Goal: Information Seeking & Learning: Learn about a topic

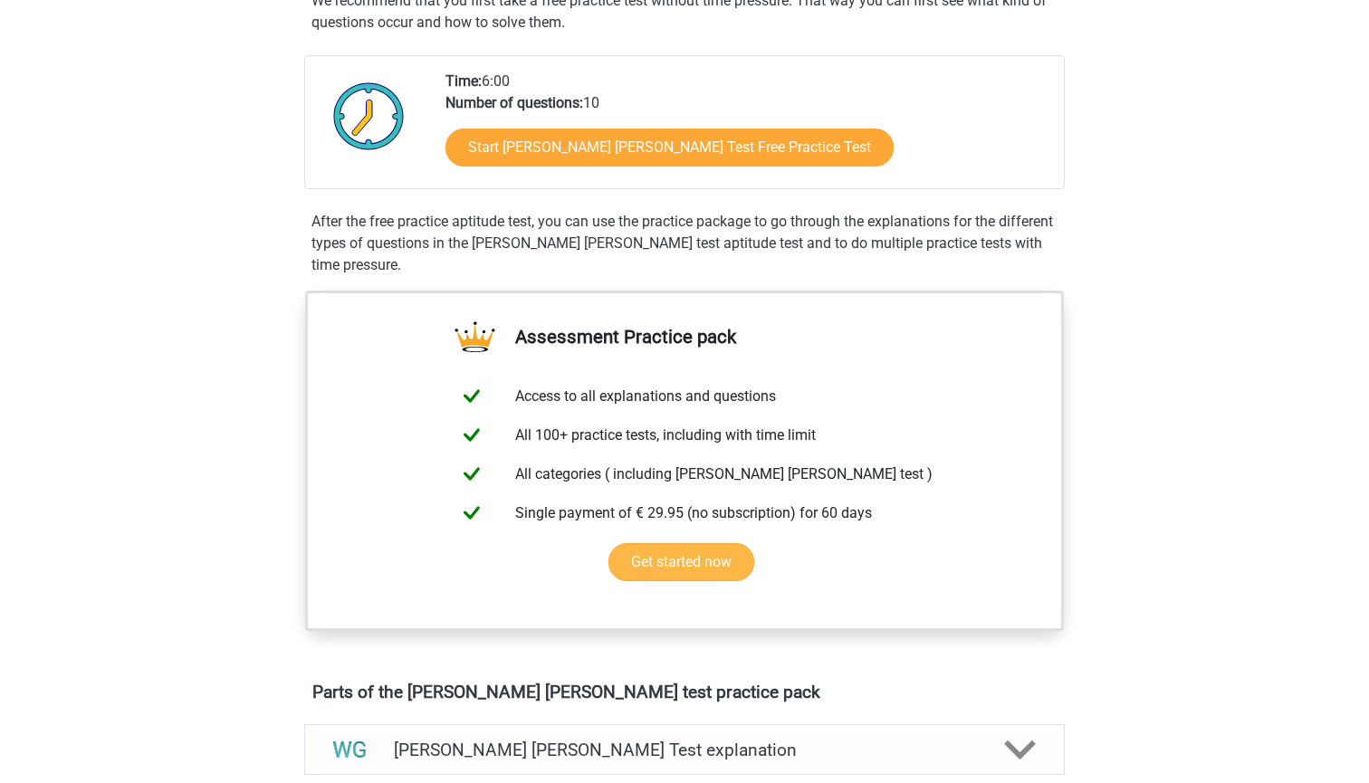
scroll to position [373, 0]
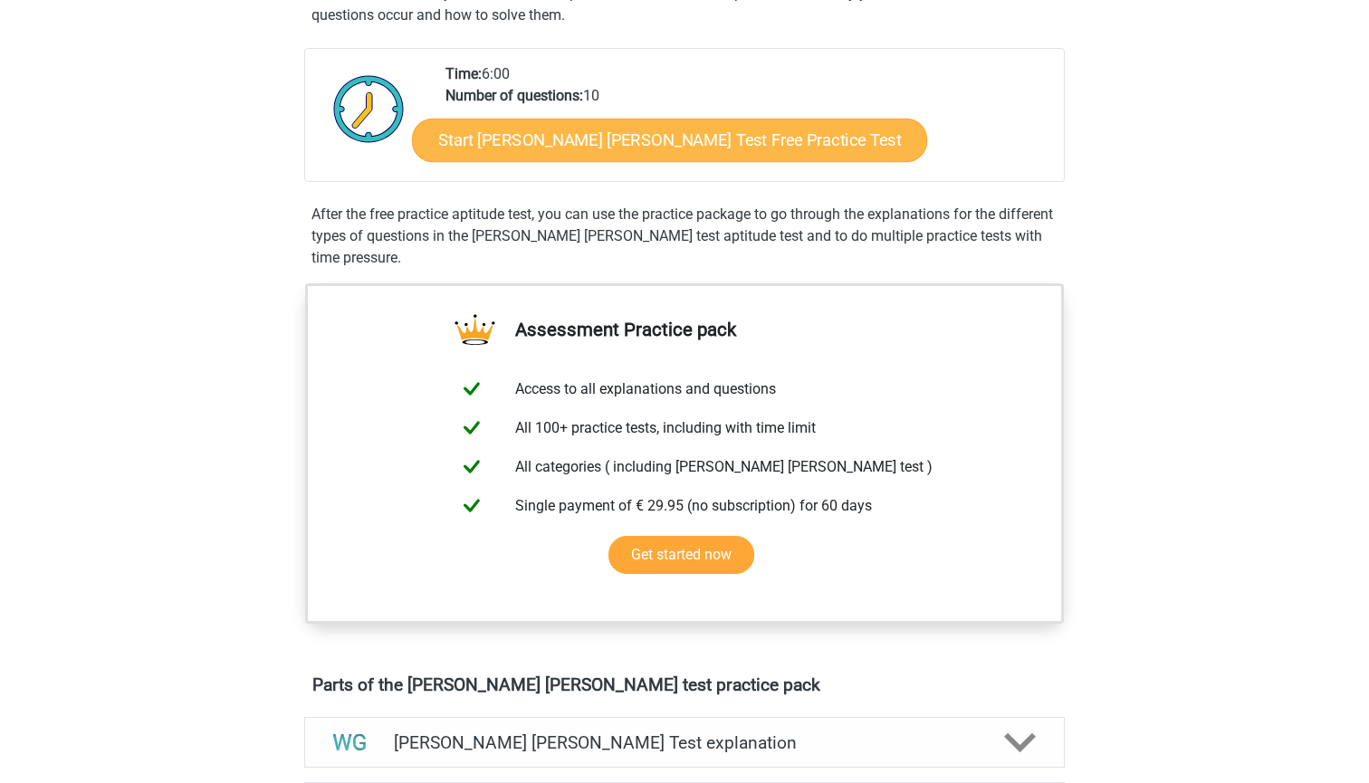
click at [631, 150] on link "Start [PERSON_NAME] [PERSON_NAME] Test Free Practice Test" at bounding box center [669, 140] width 515 height 43
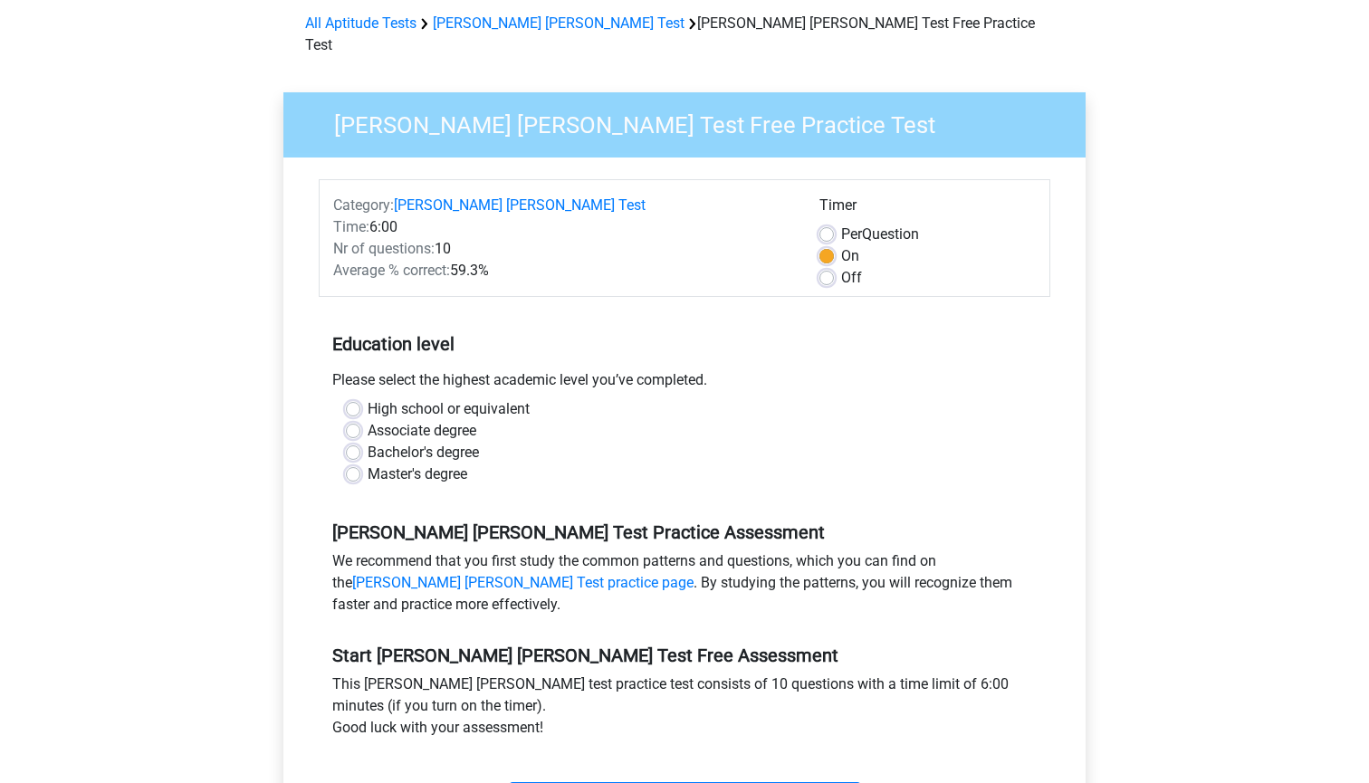
scroll to position [144, 0]
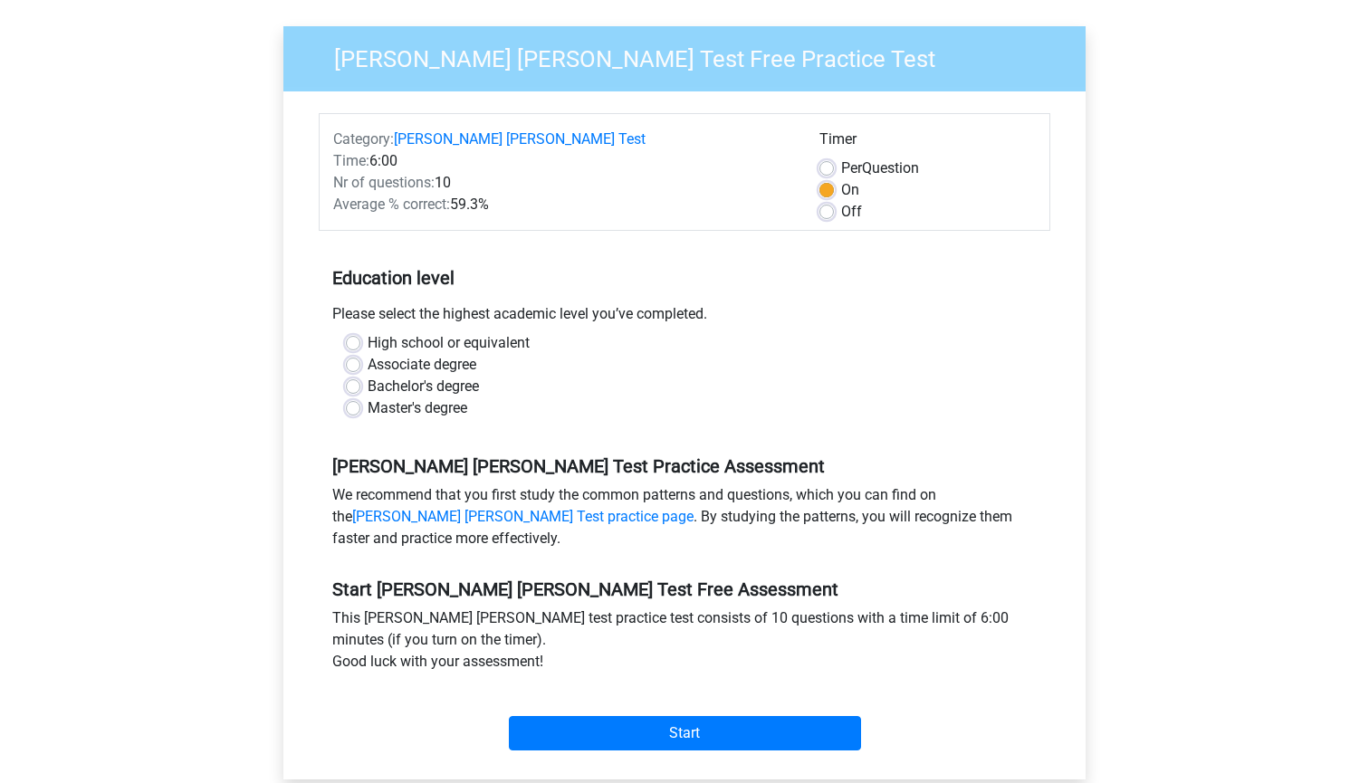
click at [439, 332] on label "High school or equivalent" at bounding box center [449, 343] width 162 height 22
click at [360, 332] on input "High school or equivalent" at bounding box center [353, 341] width 14 height 18
radio input "true"
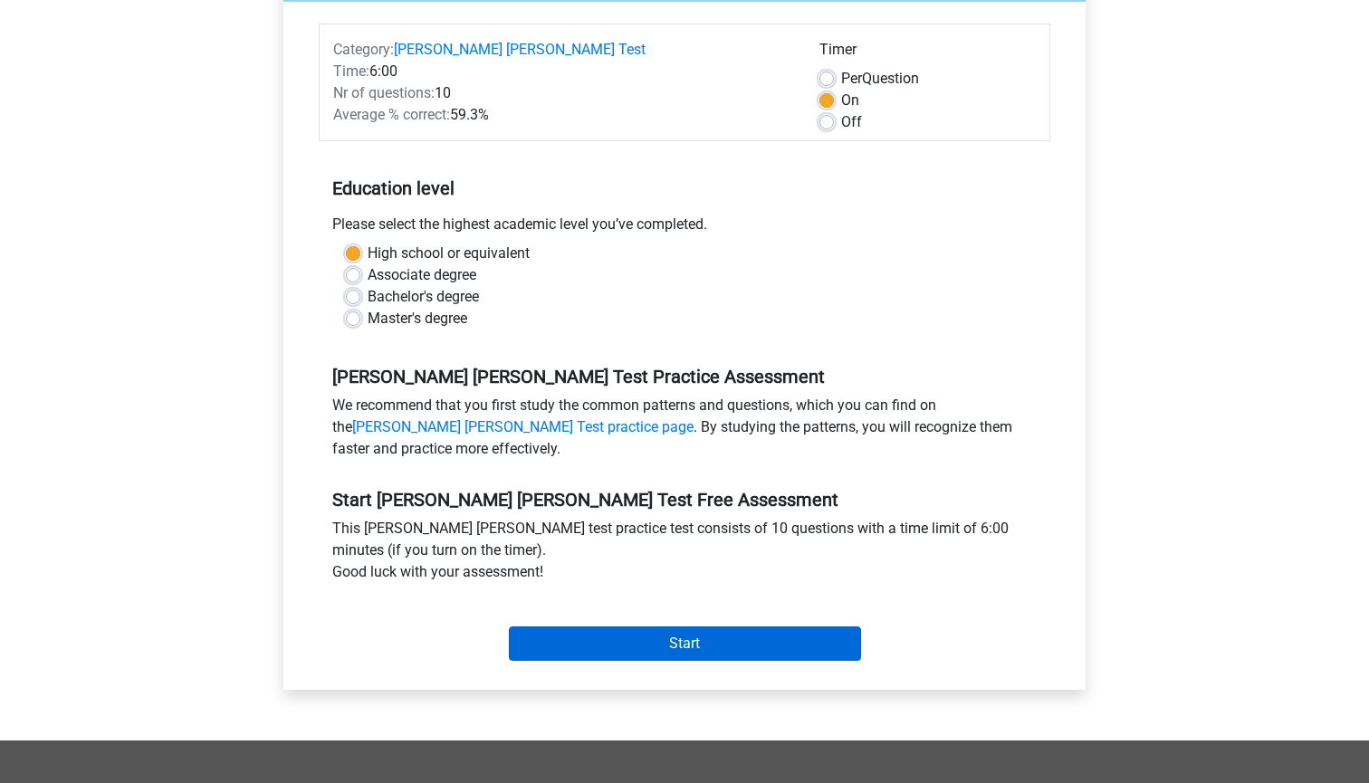
click at [656, 626] on input "Start" at bounding box center [685, 643] width 352 height 34
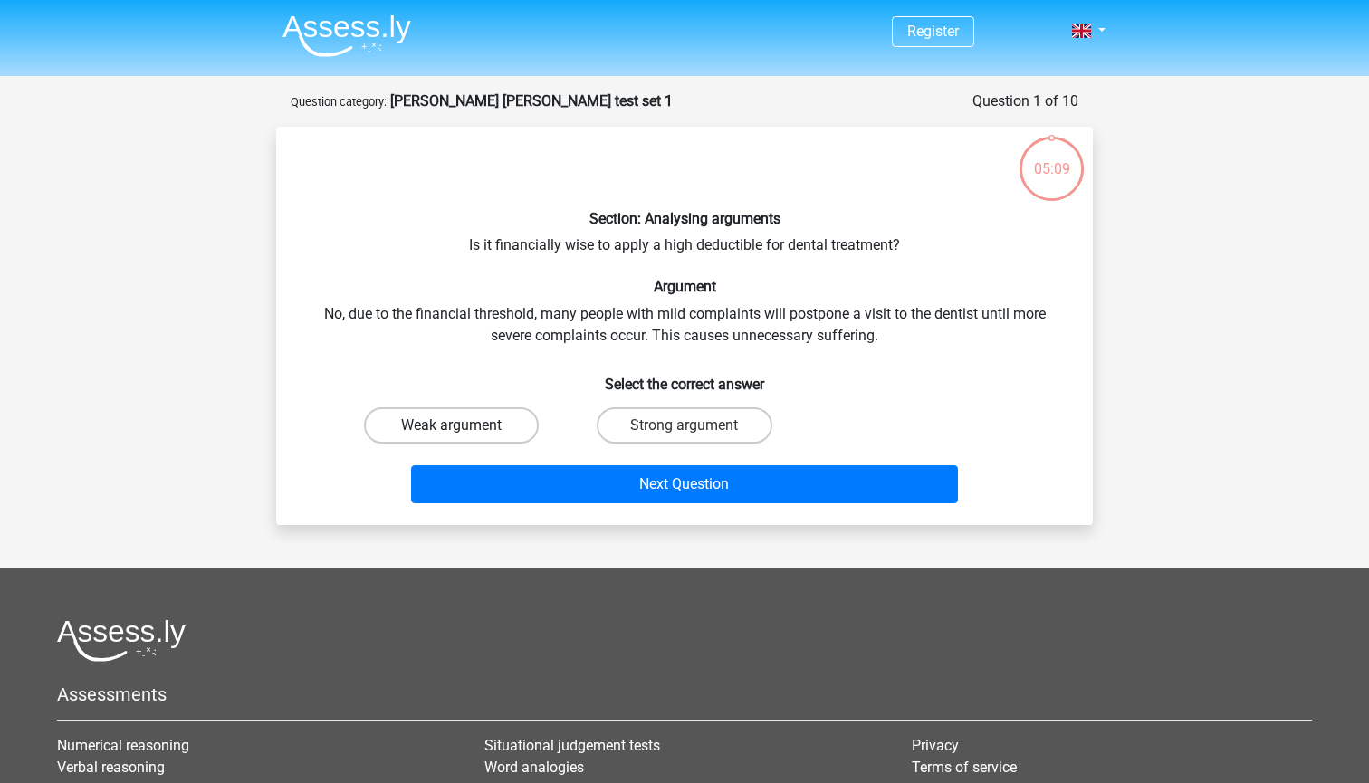
click at [496, 430] on label "Weak argument" at bounding box center [451, 425] width 175 height 36
click at [464, 430] on input "Weak argument" at bounding box center [458, 432] width 12 height 12
radio input "true"
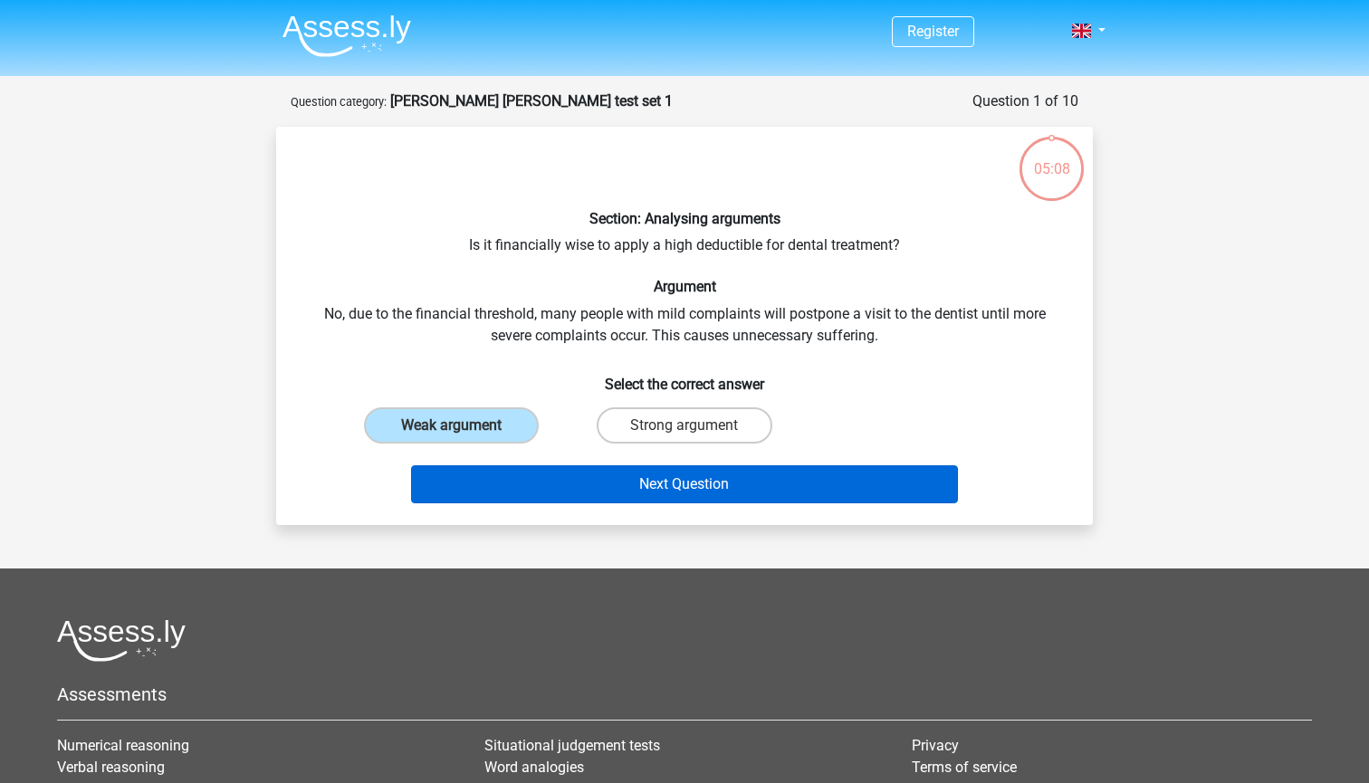
click at [515, 481] on button "Next Question" at bounding box center [685, 484] width 548 height 38
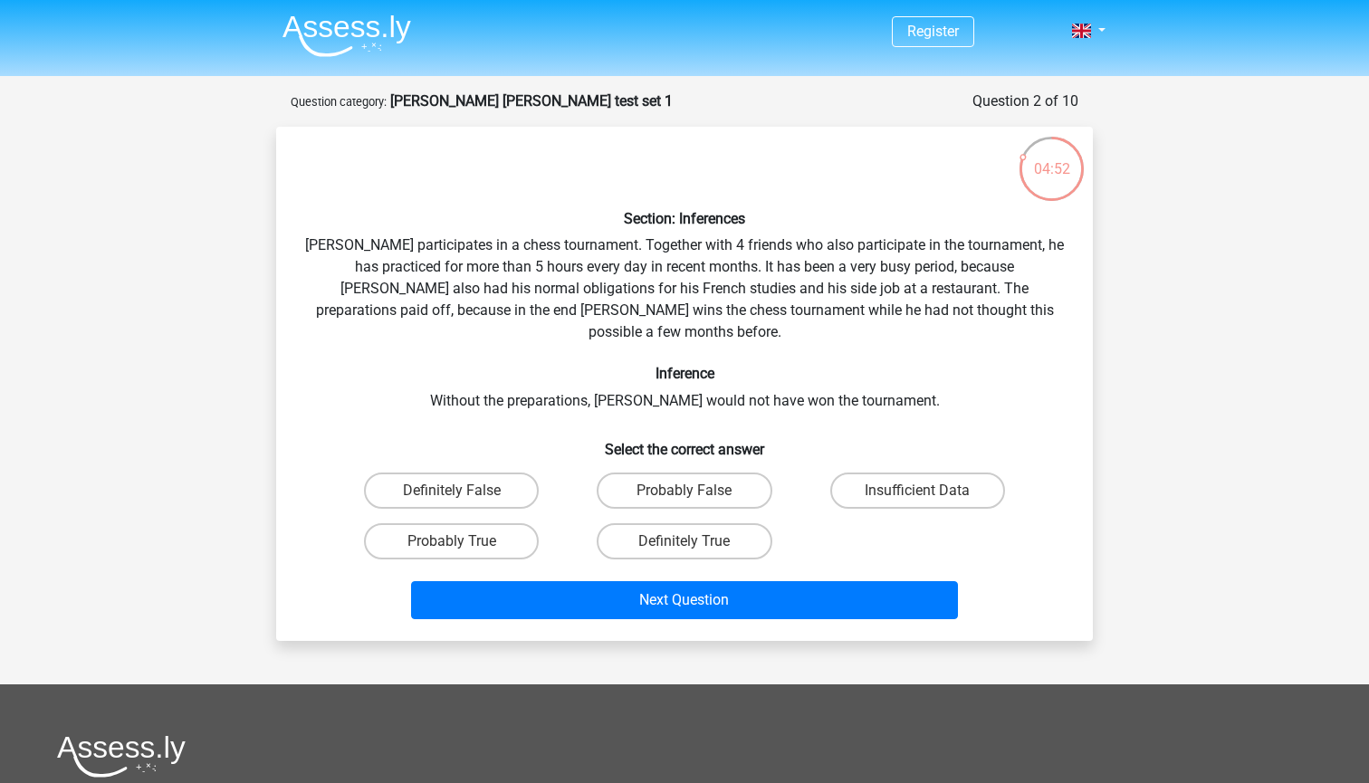
click at [444, 291] on div "Section: Inferences Pablo participates in a chess tournament. Together with 4 f…" at bounding box center [684, 383] width 802 height 485
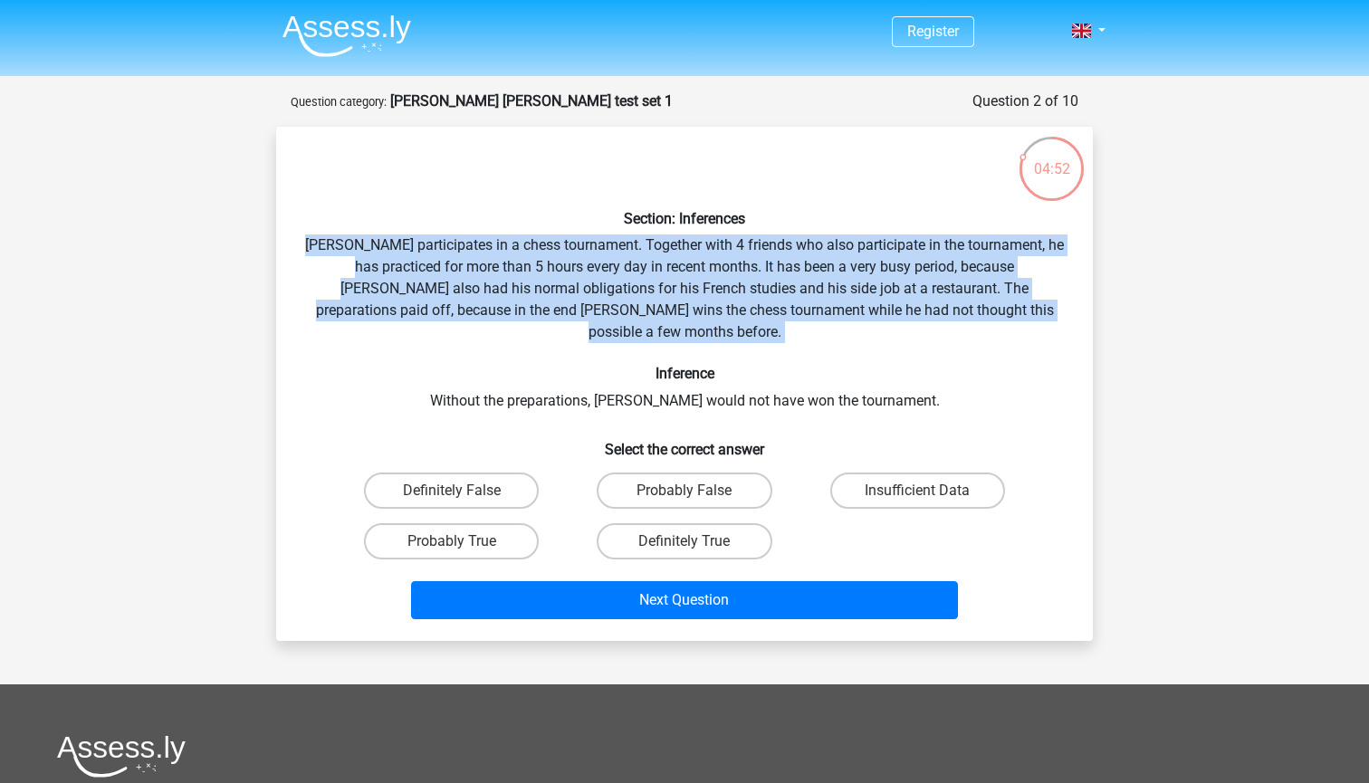
click at [444, 291] on div "Section: Inferences Pablo participates in a chess tournament. Together with 4 f…" at bounding box center [684, 383] width 802 height 485
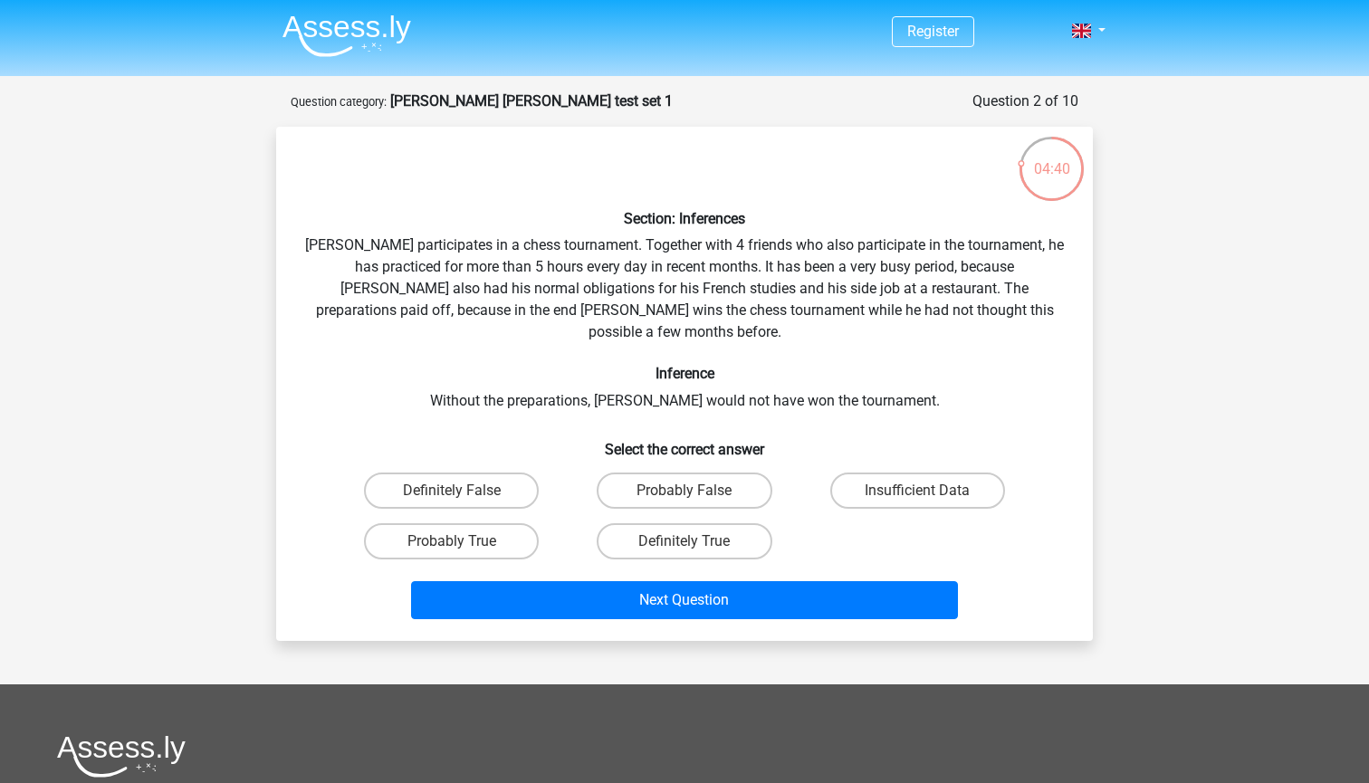
click at [818, 371] on div "Section: Inferences Pablo participates in a chess tournament. Together with 4 f…" at bounding box center [684, 383] width 802 height 485
click at [637, 380] on div "Section: Inferences Pablo participates in a chess tournament. Together with 4 f…" at bounding box center [684, 383] width 802 height 485
click at [656, 248] on div "Section: Inferences Pablo participates in a chess tournament. Together with 4 f…" at bounding box center [684, 383] width 802 height 485
click at [647, 523] on label "Definitely True" at bounding box center [684, 541] width 175 height 36
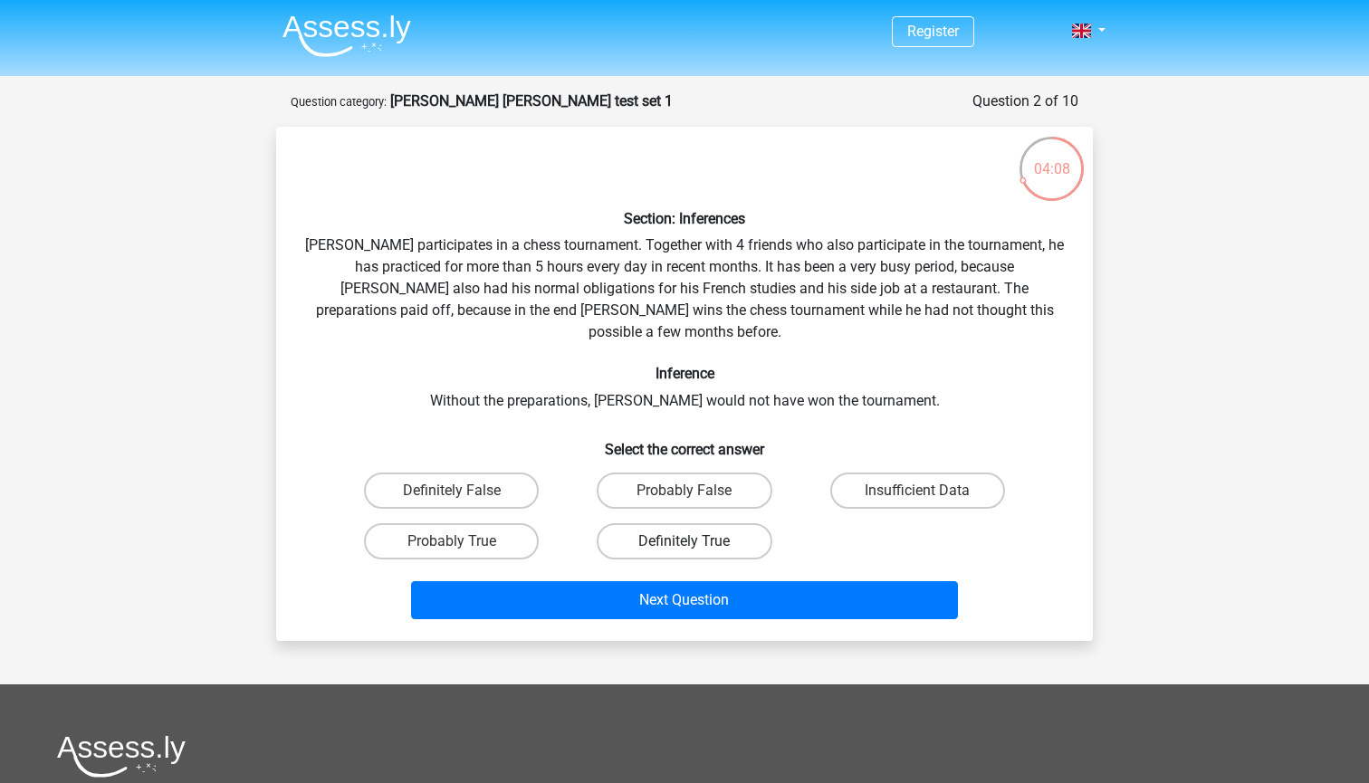
click at [684, 541] on input "Definitely True" at bounding box center [690, 547] width 12 height 12
radio input "true"
click at [462, 523] on label "Probably True" at bounding box center [451, 541] width 175 height 36
click at [462, 541] on input "Probably True" at bounding box center [458, 547] width 12 height 12
radio input "true"
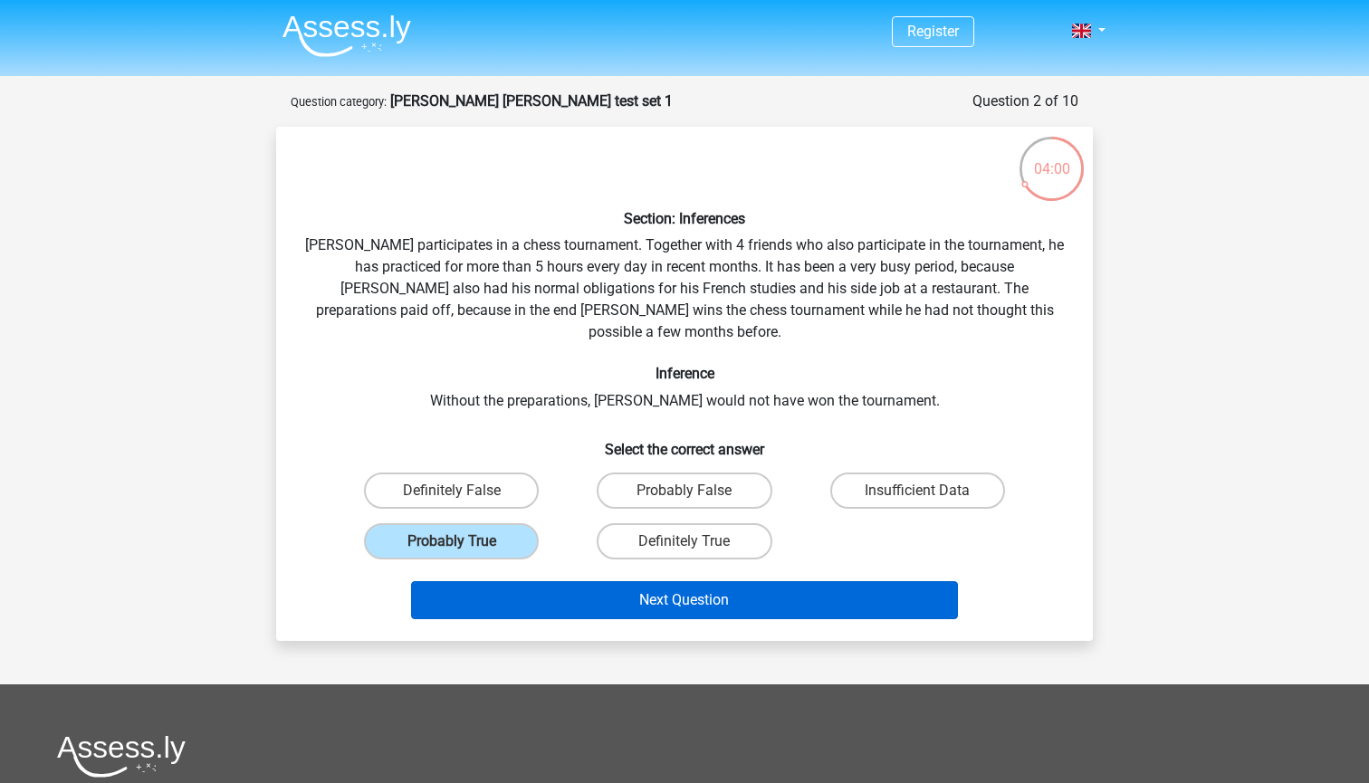
click at [608, 581] on button "Next Question" at bounding box center [685, 600] width 548 height 38
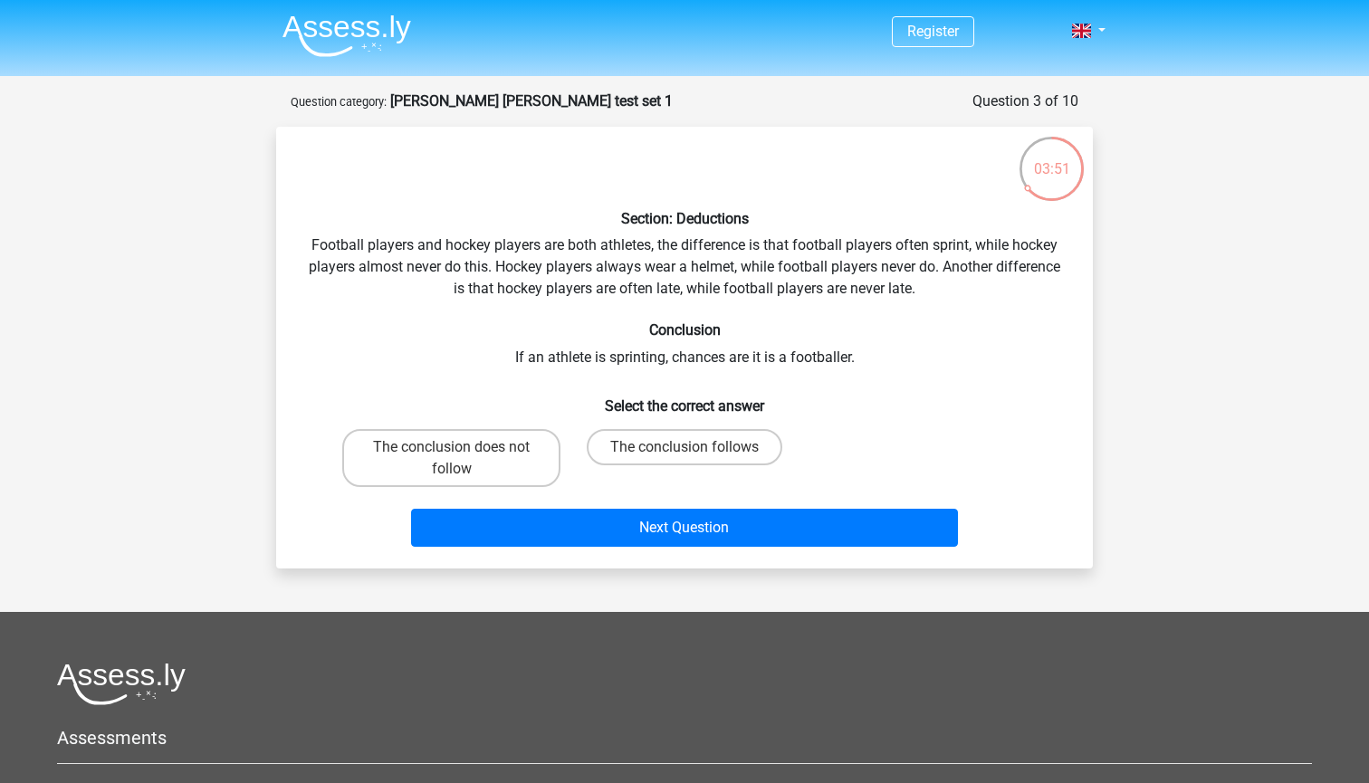
click at [1029, 189] on circle at bounding box center [1027, 188] width 7 height 7
click at [726, 361] on div "Section: Deductions Football players and hockey players are both athletes, the …" at bounding box center [684, 347] width 802 height 413
click at [722, 359] on div "Section: Deductions Football players and hockey players are both athletes, the …" at bounding box center [684, 347] width 802 height 413
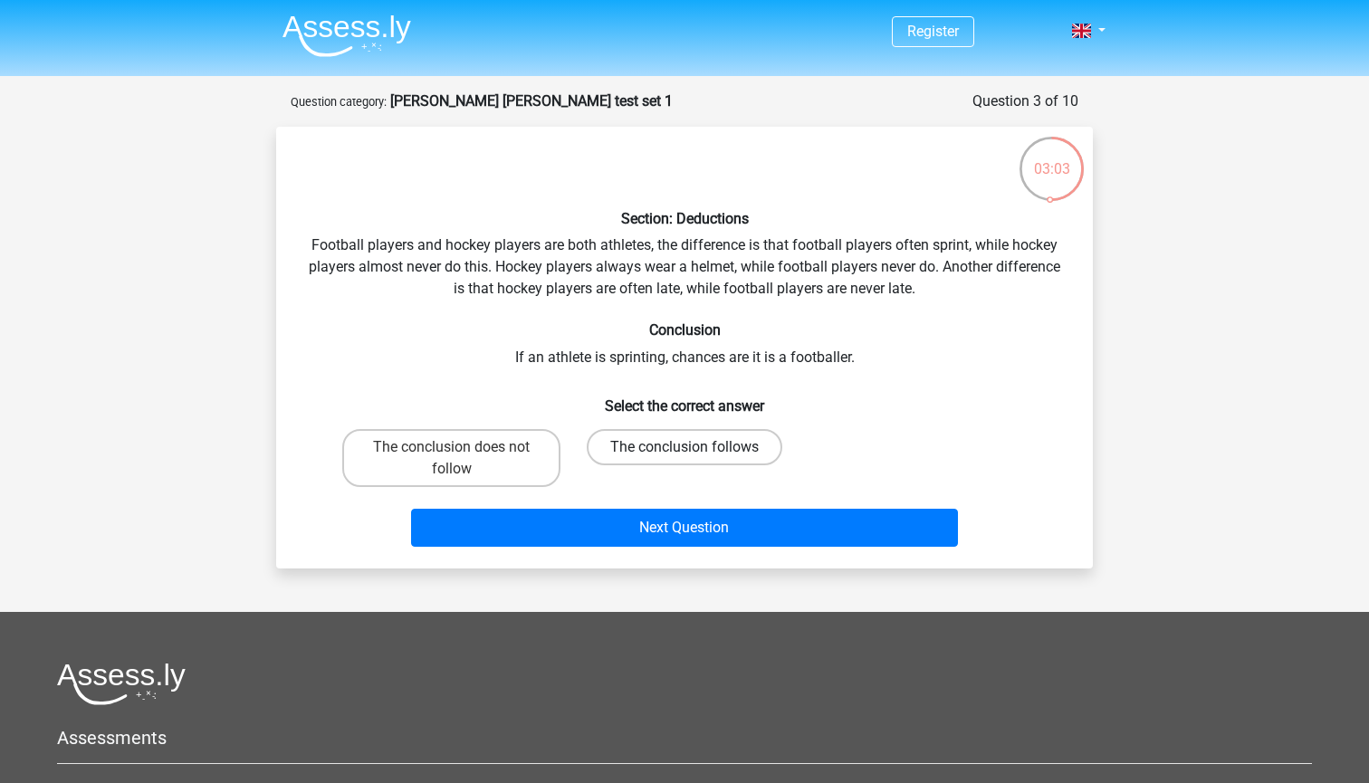
click at [662, 445] on label "The conclusion follows" at bounding box center [685, 447] width 196 height 36
click at [684, 447] on input "The conclusion follows" at bounding box center [690, 453] width 12 height 12
radio input "true"
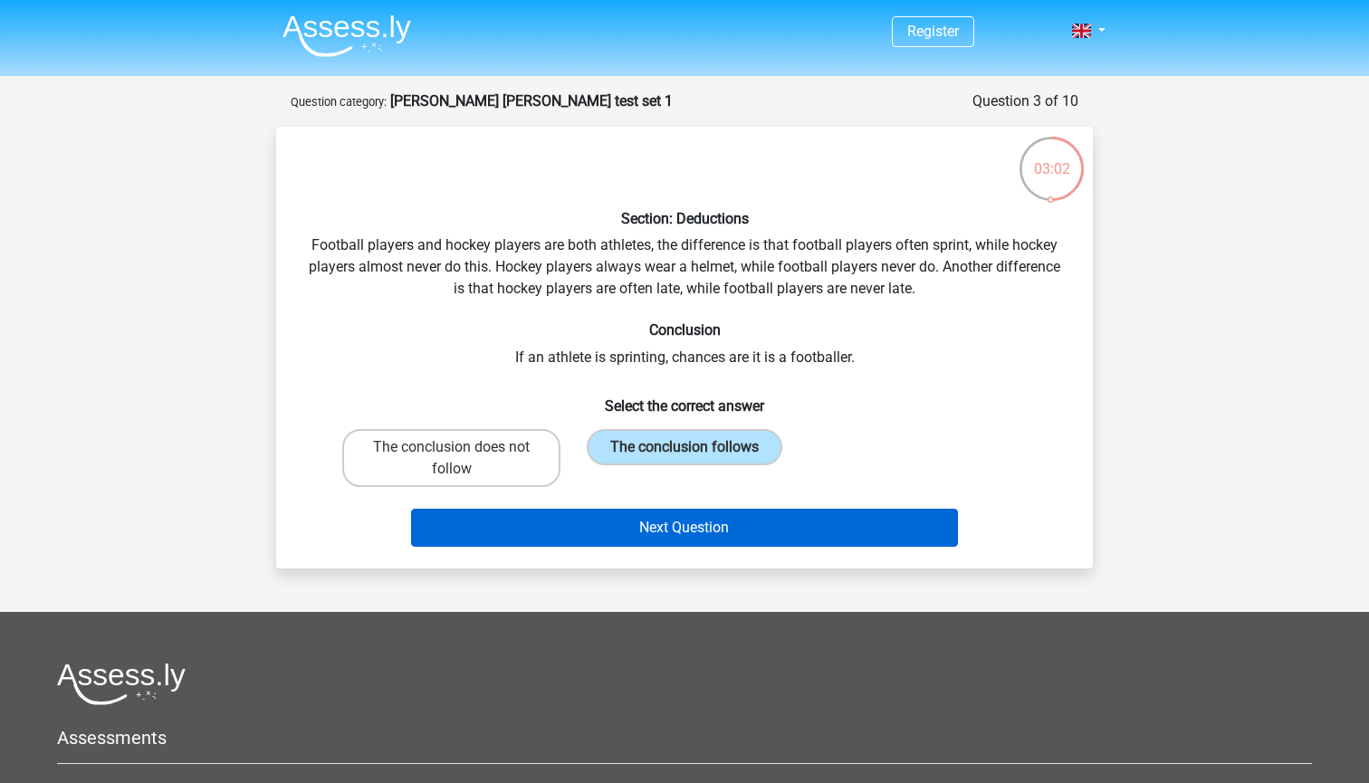
click at [653, 523] on button "Next Question" at bounding box center [685, 528] width 548 height 38
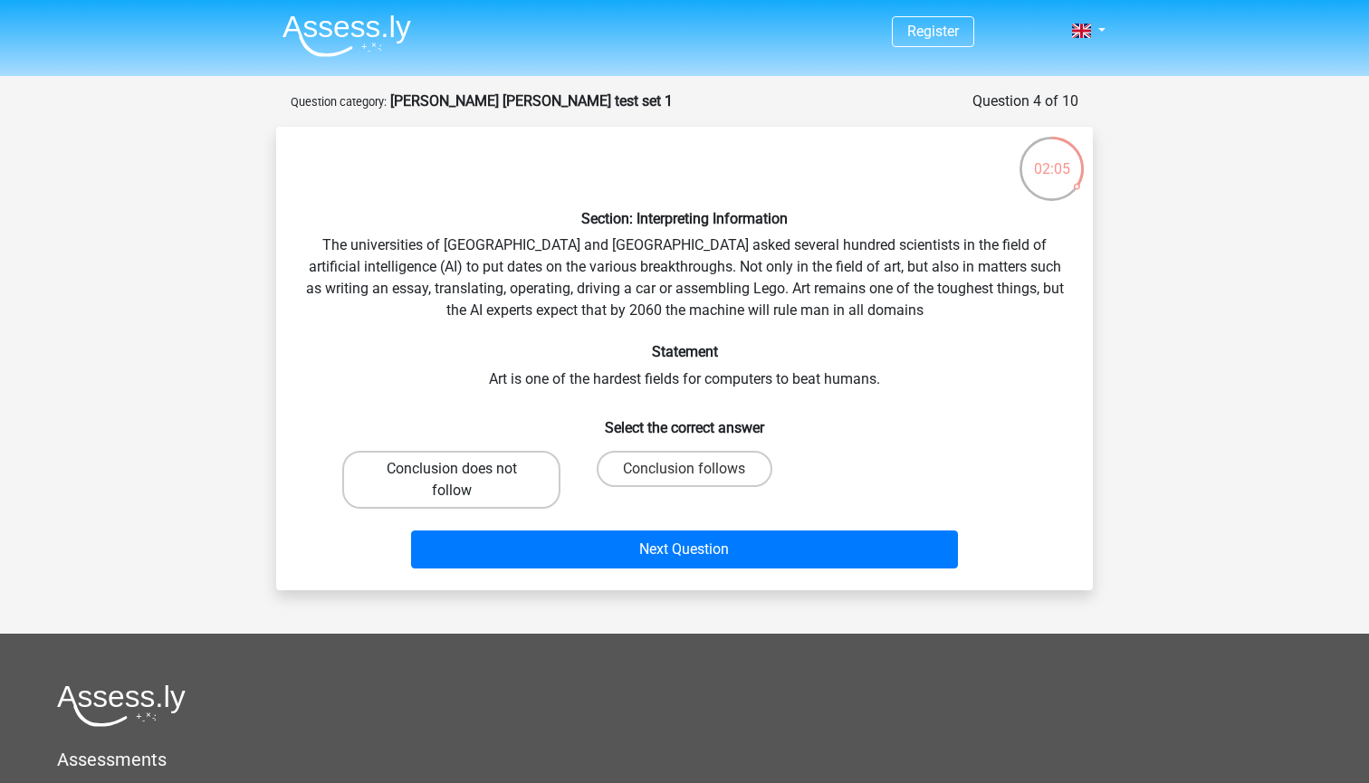
click at [536, 465] on label "Conclusion does not follow" at bounding box center [451, 480] width 218 height 58
click at [464, 469] on input "Conclusion does not follow" at bounding box center [458, 475] width 12 height 12
radio input "true"
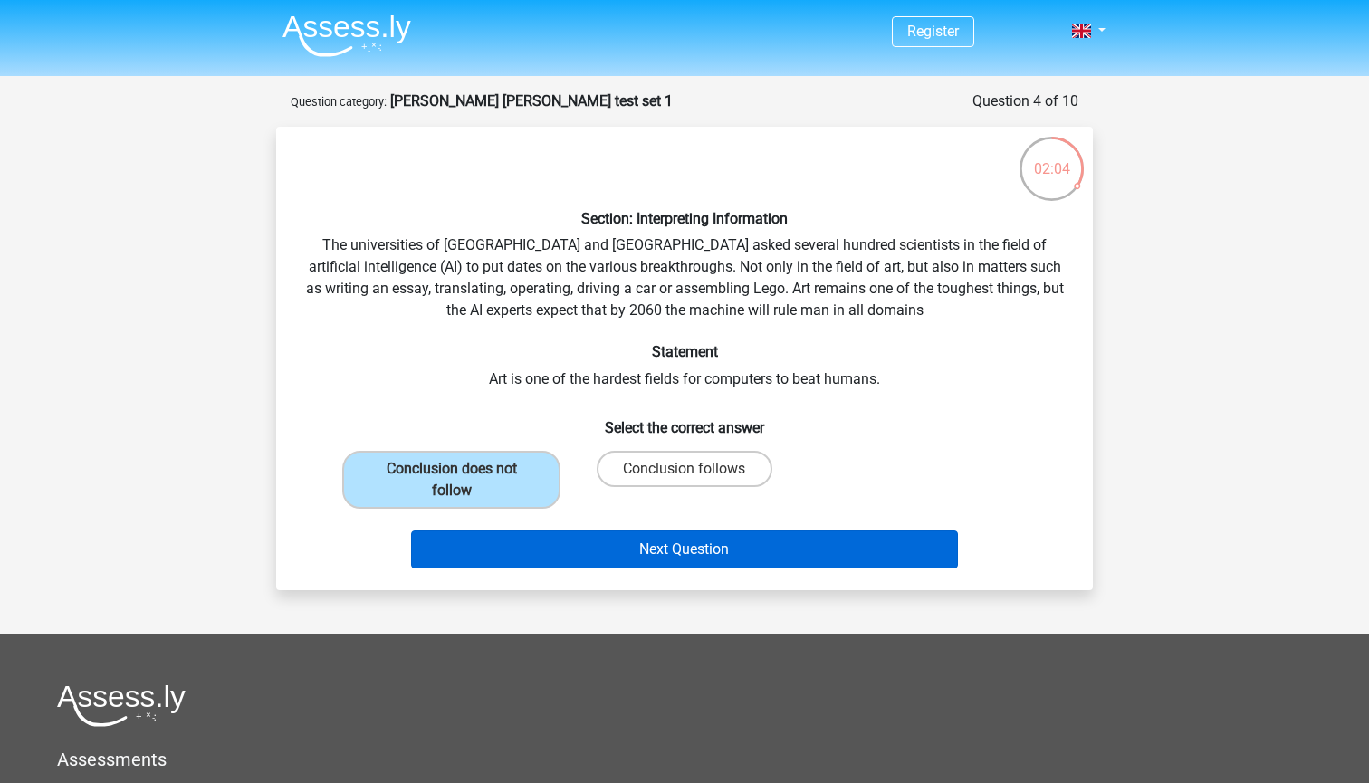
click at [568, 551] on button "Next Question" at bounding box center [685, 550] width 548 height 38
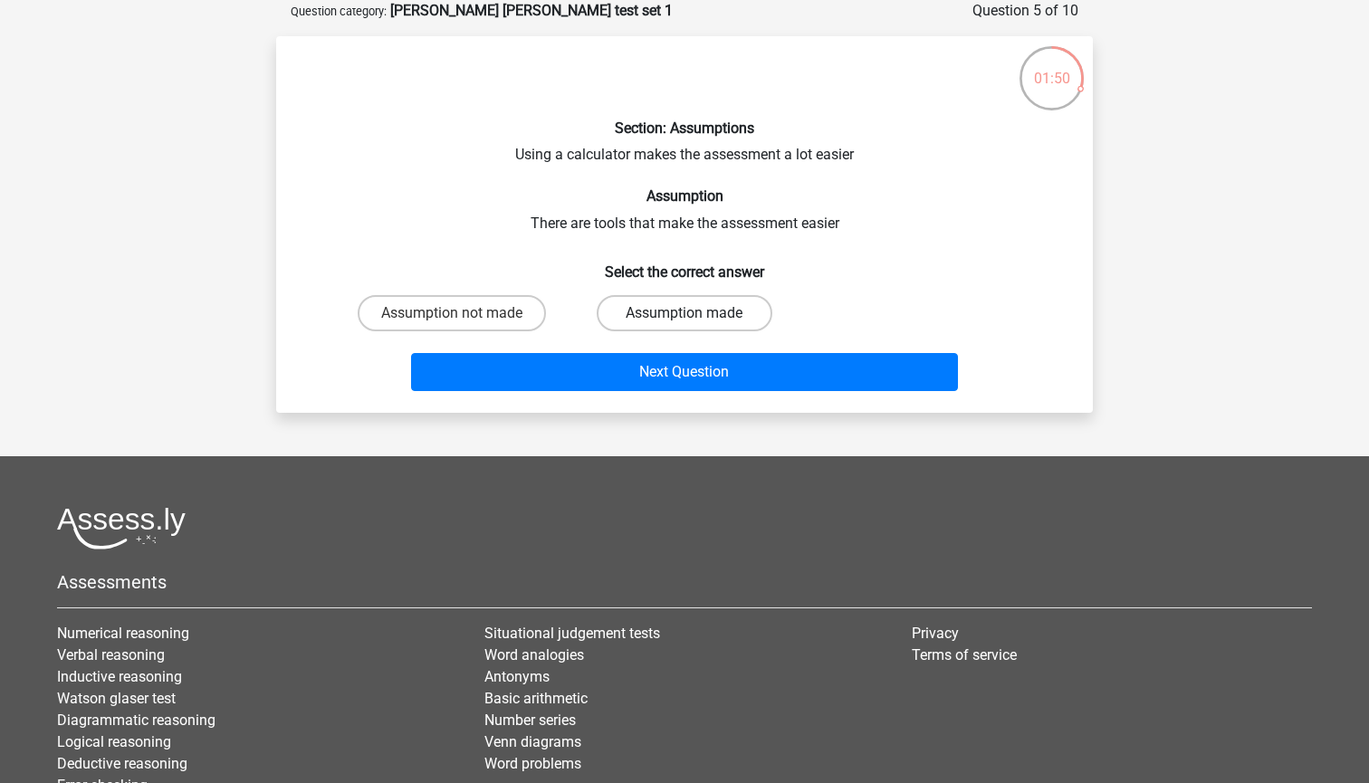
scroll to position [22, 0]
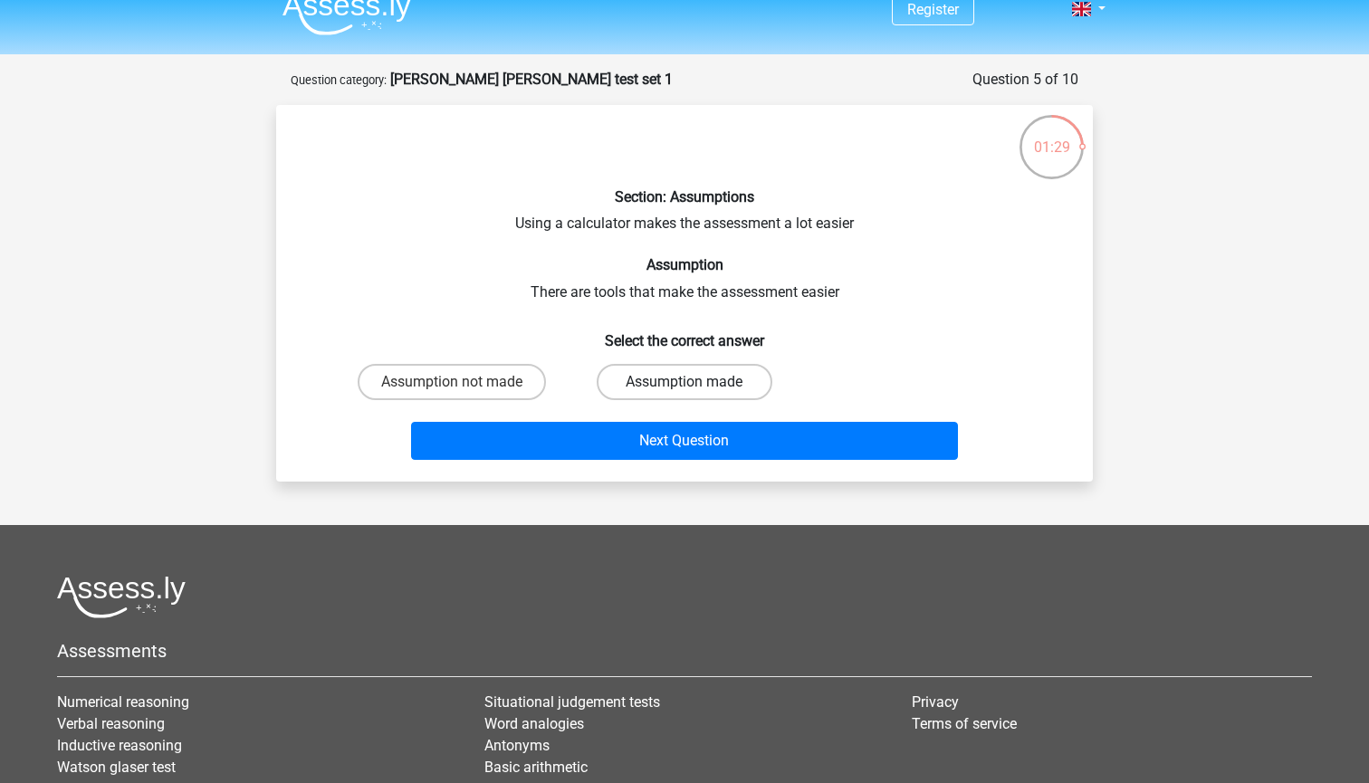
click at [694, 378] on label "Assumption made" at bounding box center [684, 382] width 175 height 36
click at [694, 382] on input "Assumption made" at bounding box center [690, 388] width 12 height 12
radio input "true"
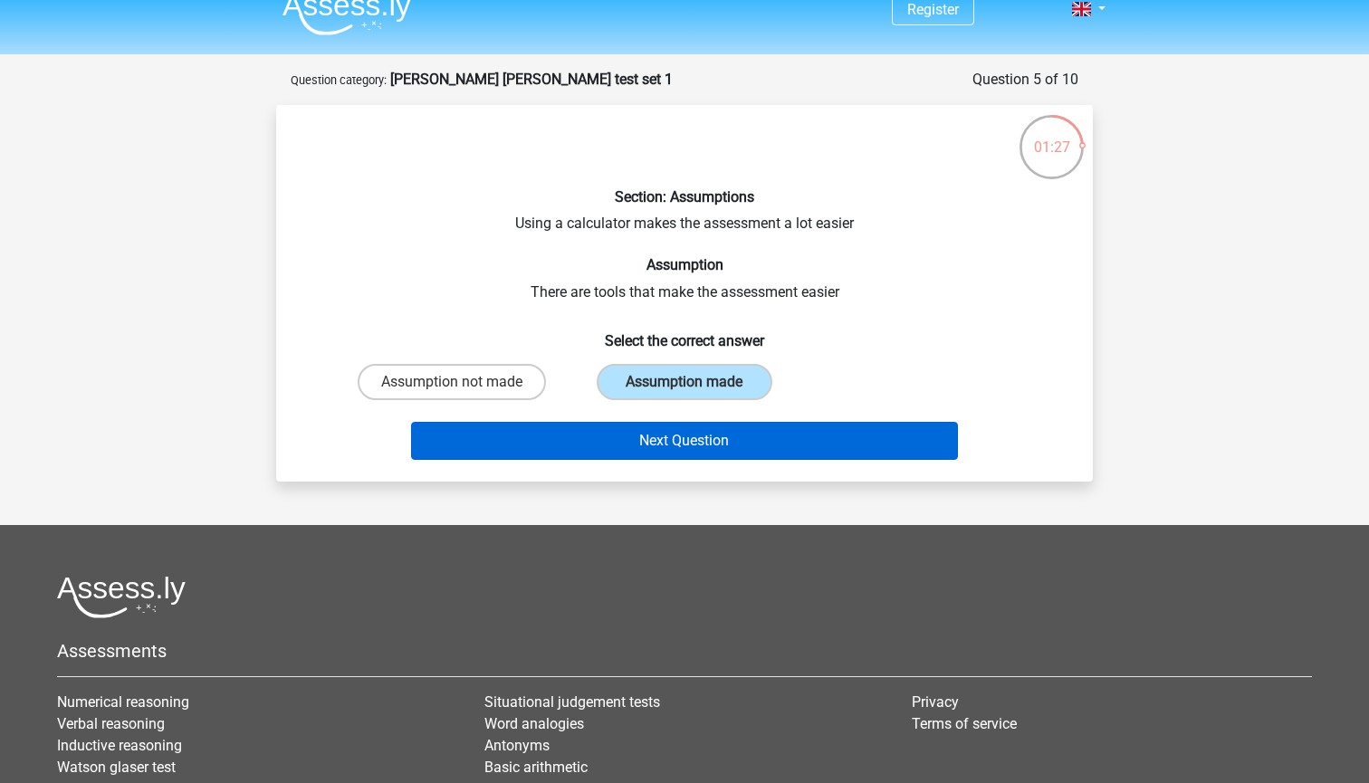
click at [681, 447] on button "Next Question" at bounding box center [685, 441] width 548 height 38
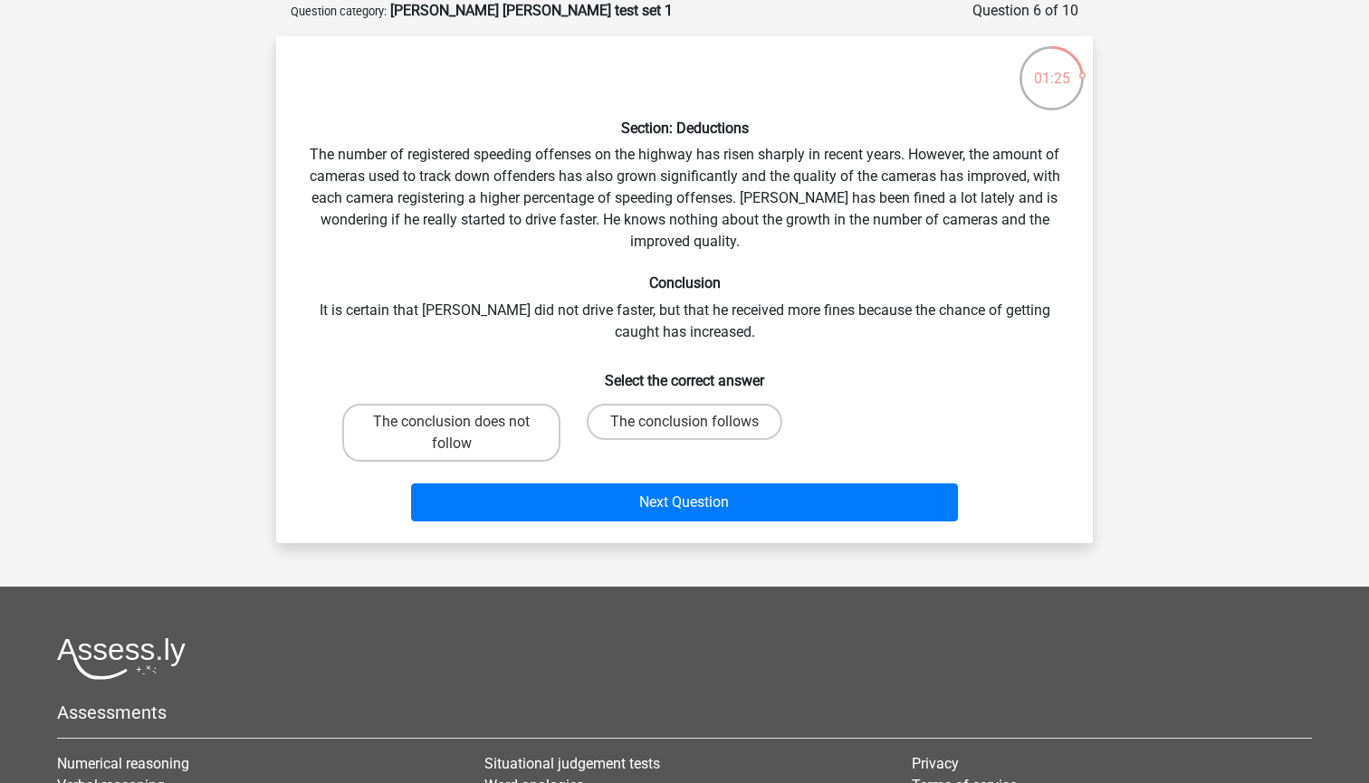
scroll to position [26, 0]
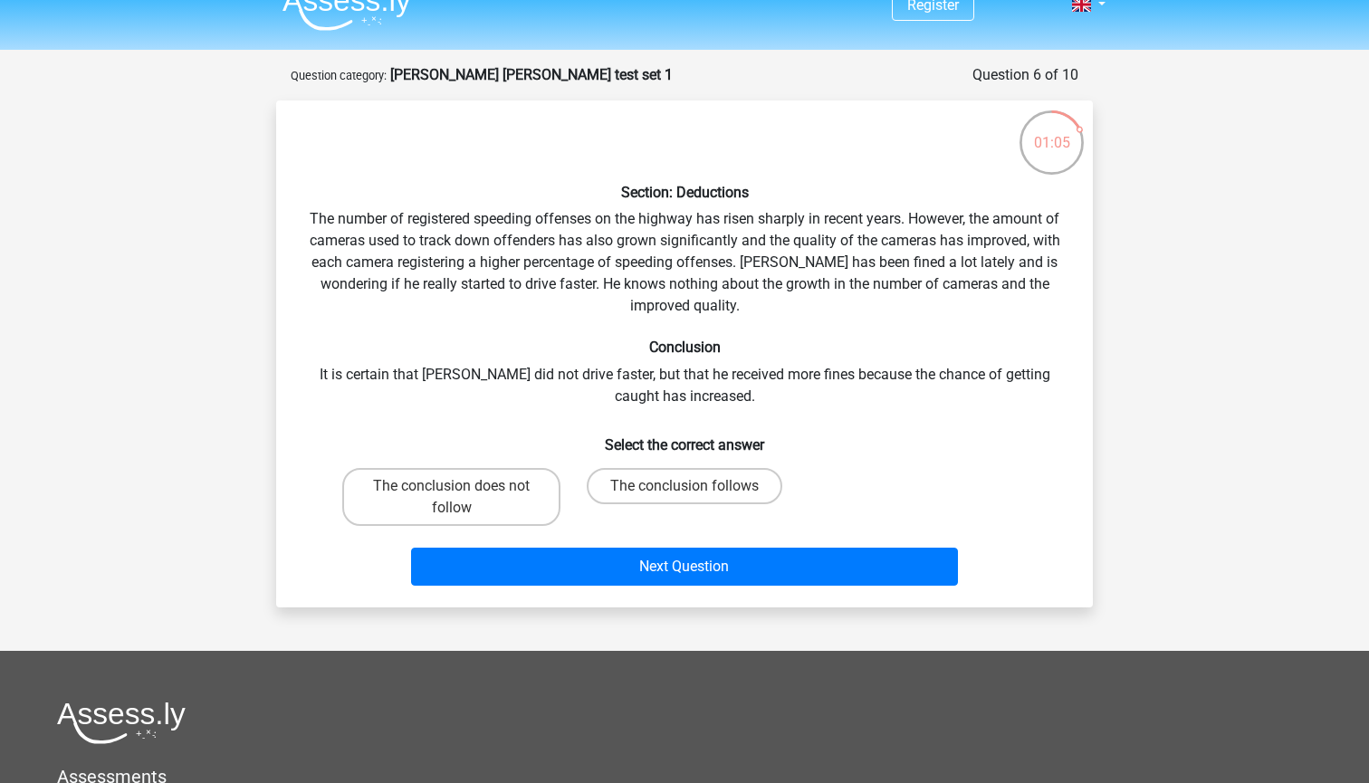
click at [730, 299] on div "Section: Deductions The number of registered speeding offenses on the highway h…" at bounding box center [684, 354] width 802 height 478
click at [522, 504] on label "The conclusion does not follow" at bounding box center [451, 497] width 218 height 58
click at [464, 498] on input "The conclusion does not follow" at bounding box center [458, 492] width 12 height 12
radio input "true"
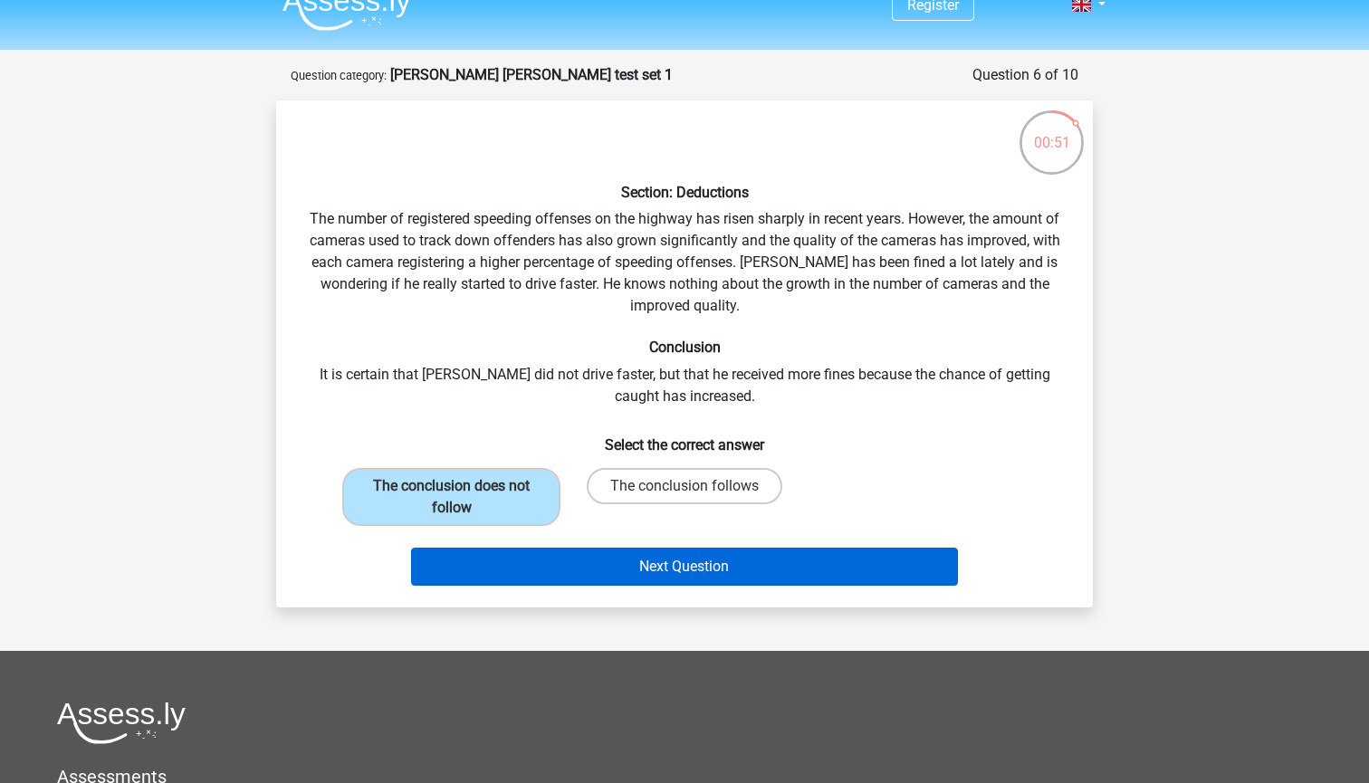
click at [524, 559] on button "Next Question" at bounding box center [685, 567] width 548 height 38
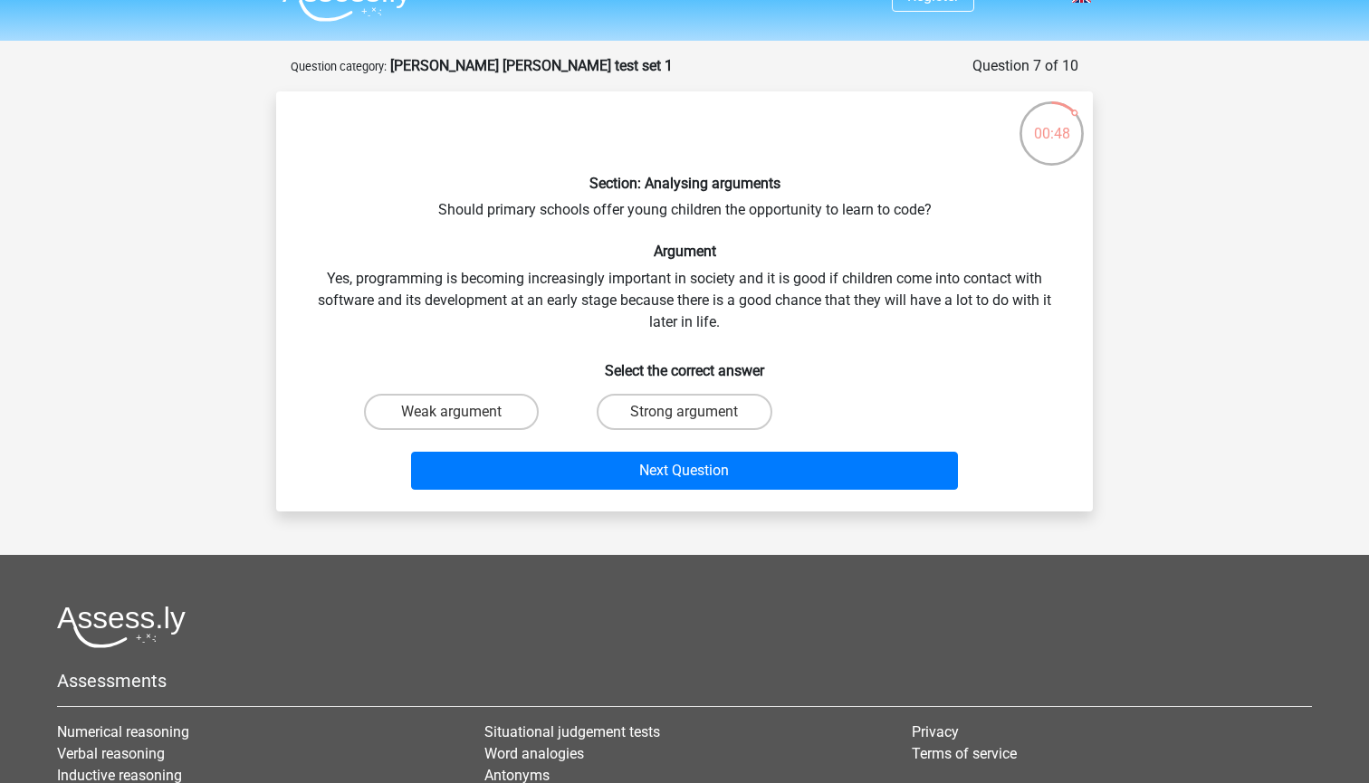
scroll to position [33, 0]
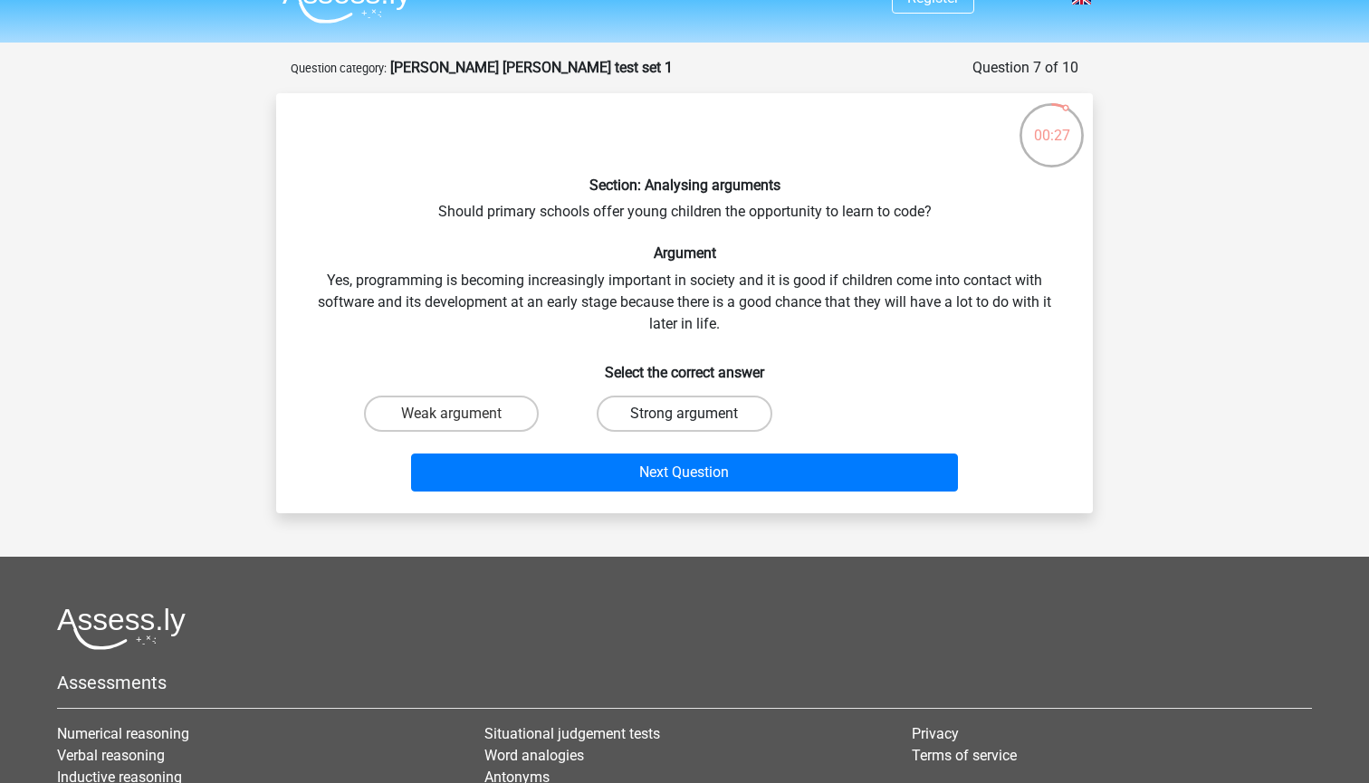
click at [642, 406] on label "Strong argument" at bounding box center [684, 414] width 175 height 36
click at [684, 414] on input "Strong argument" at bounding box center [690, 420] width 12 height 12
radio input "true"
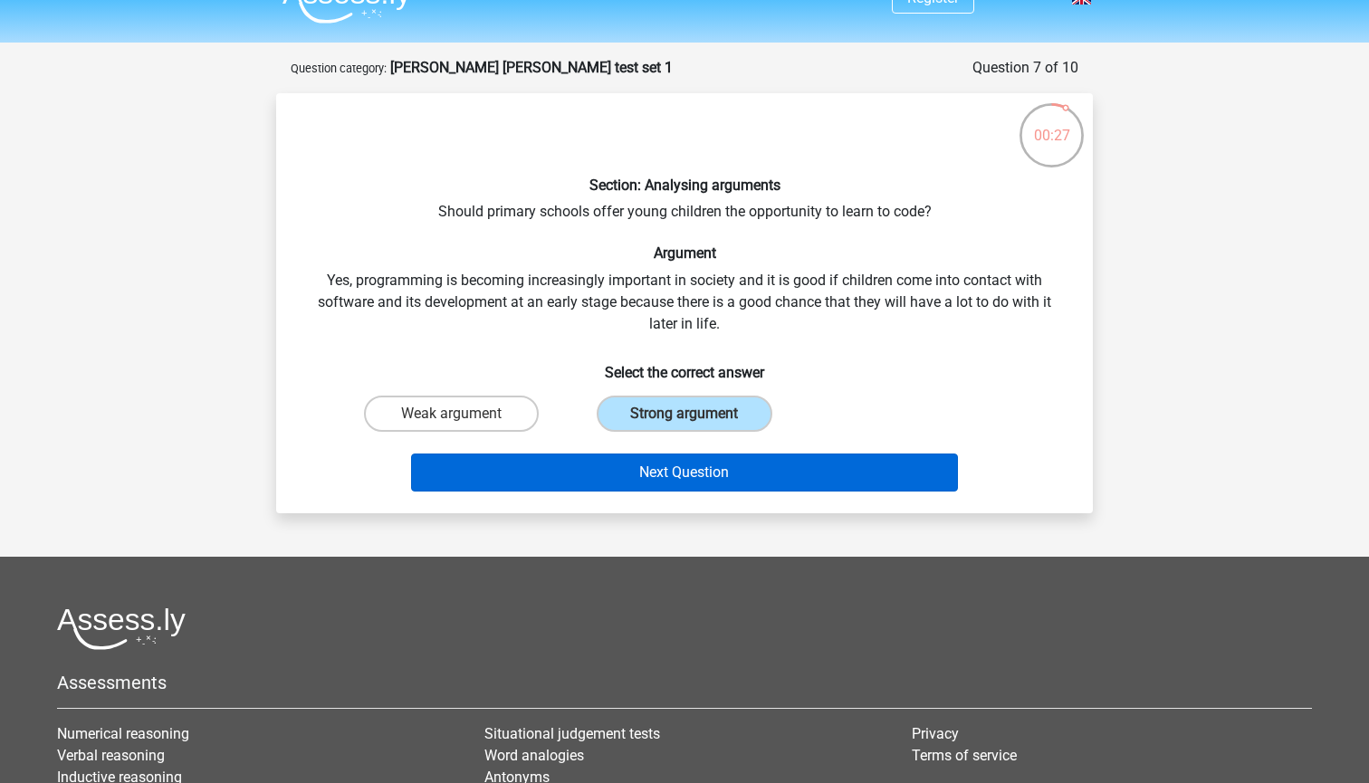
click at [649, 470] on button "Next Question" at bounding box center [685, 473] width 548 height 38
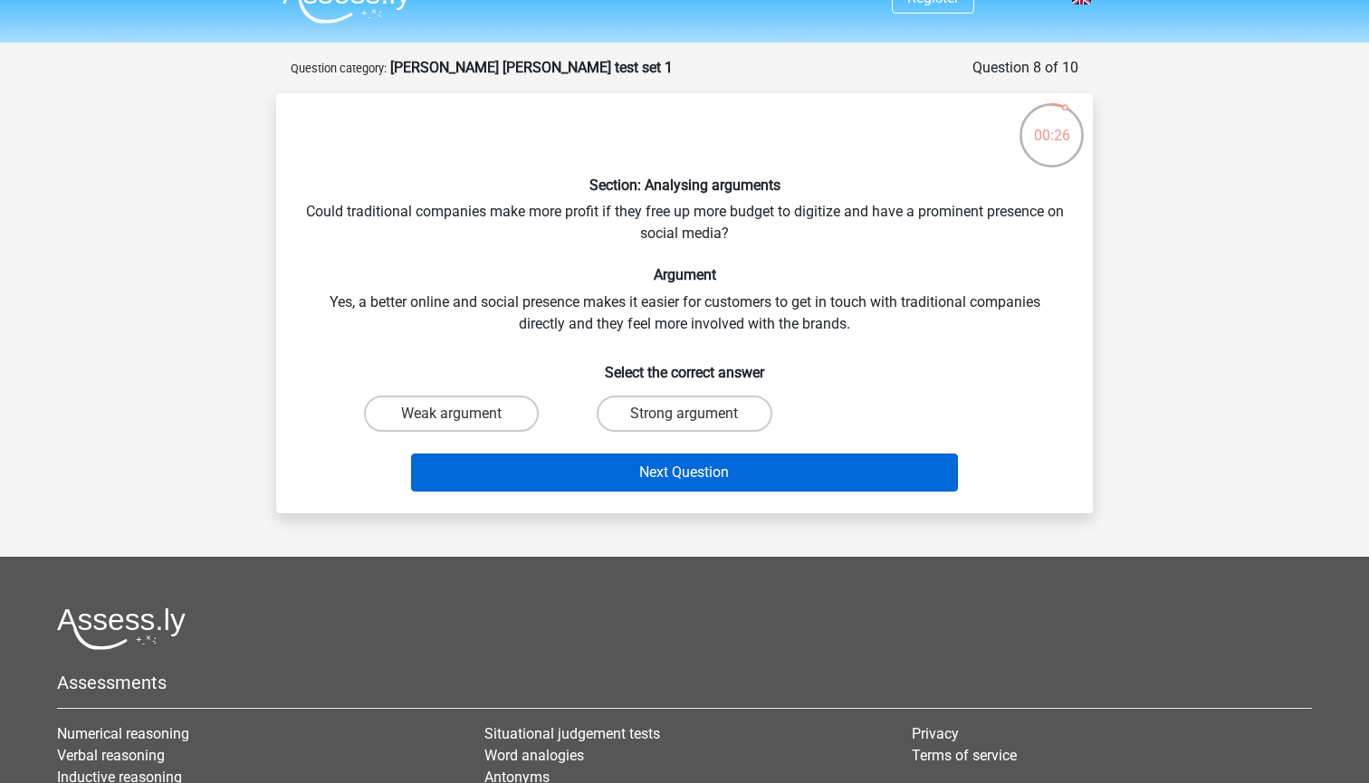
scroll to position [91, 0]
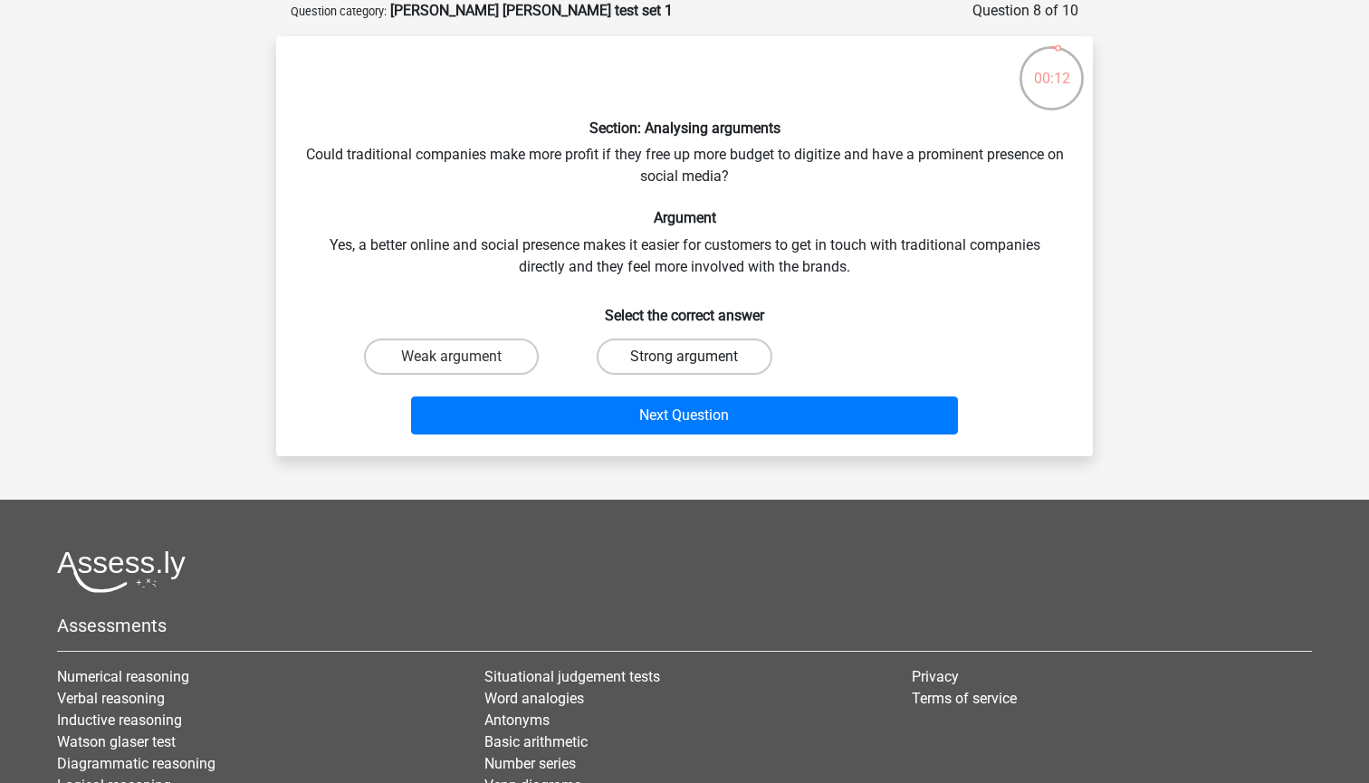
click at [656, 367] on label "Strong argument" at bounding box center [684, 357] width 175 height 36
click at [684, 367] on input "Strong argument" at bounding box center [690, 363] width 12 height 12
radio input "true"
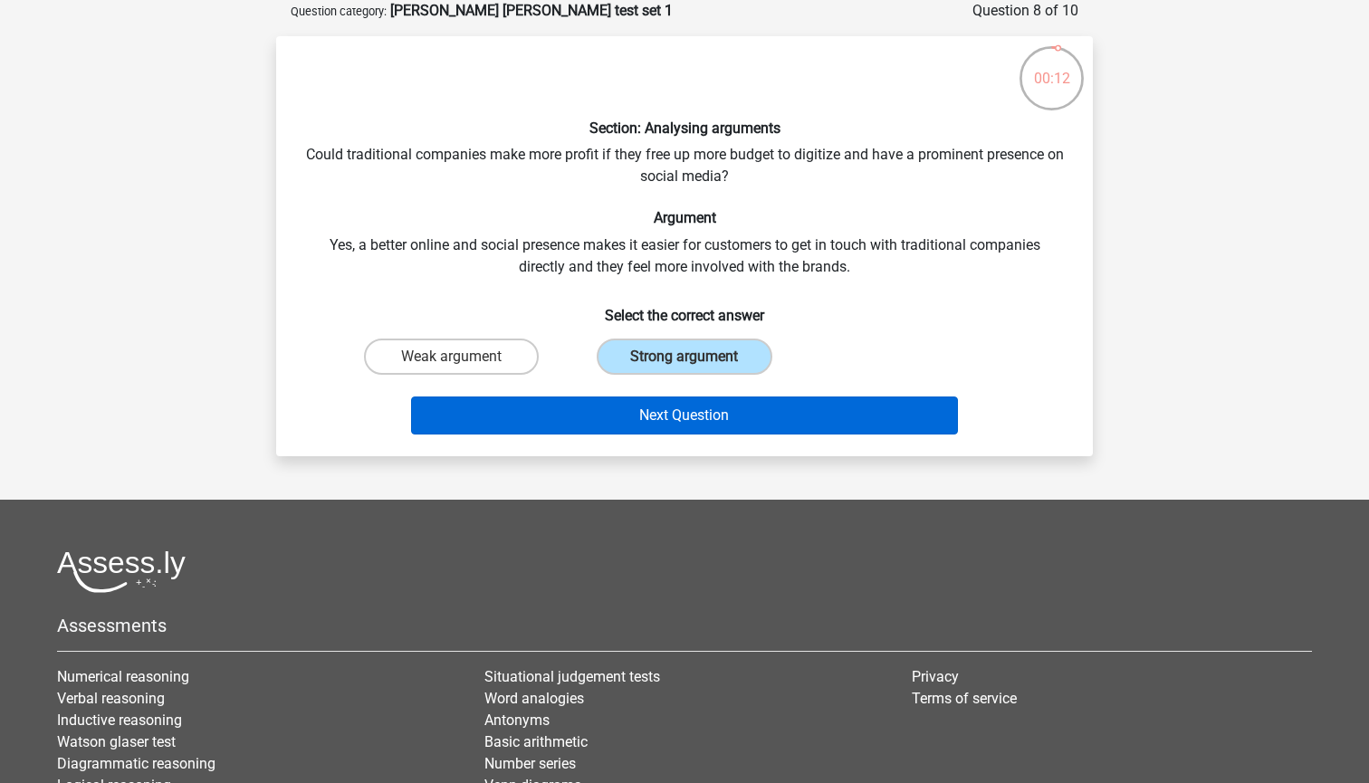
click at [656, 402] on button "Next Question" at bounding box center [685, 416] width 548 height 38
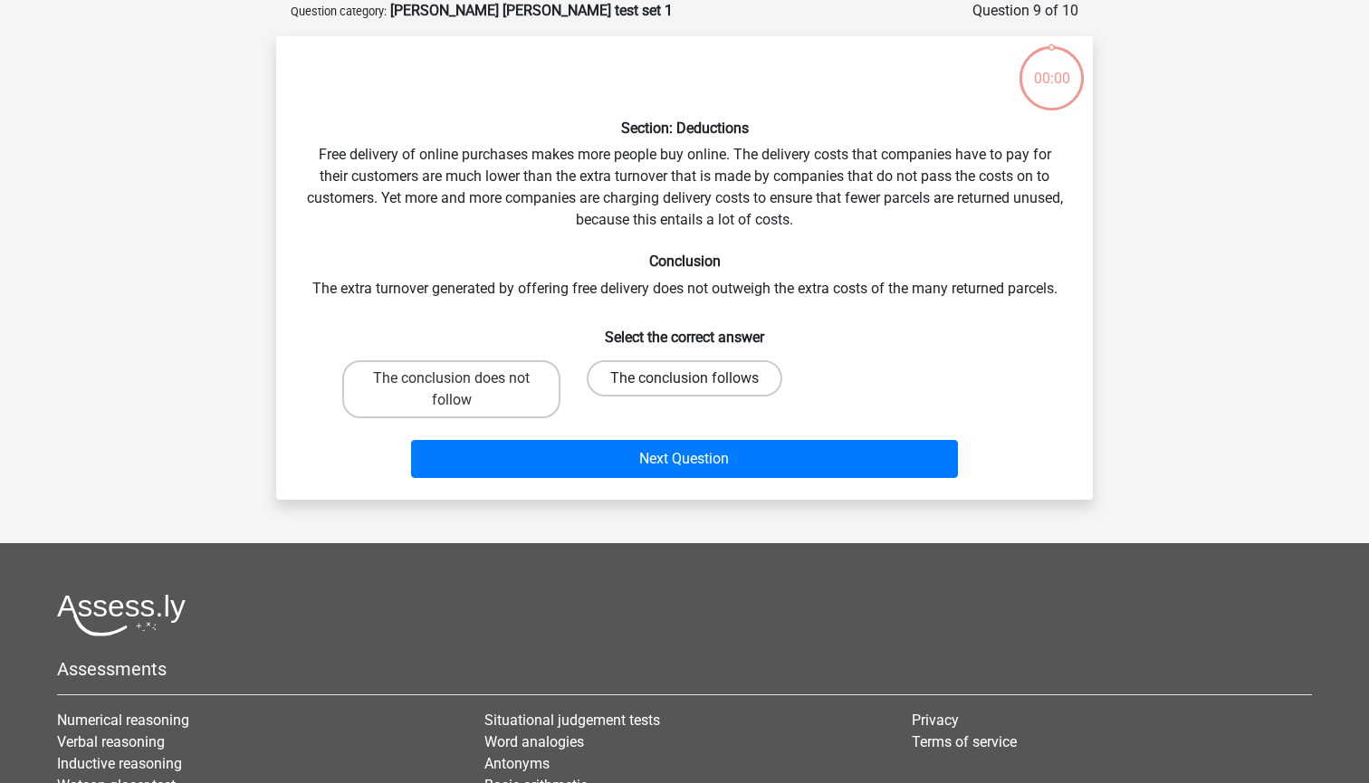
scroll to position [91, 0]
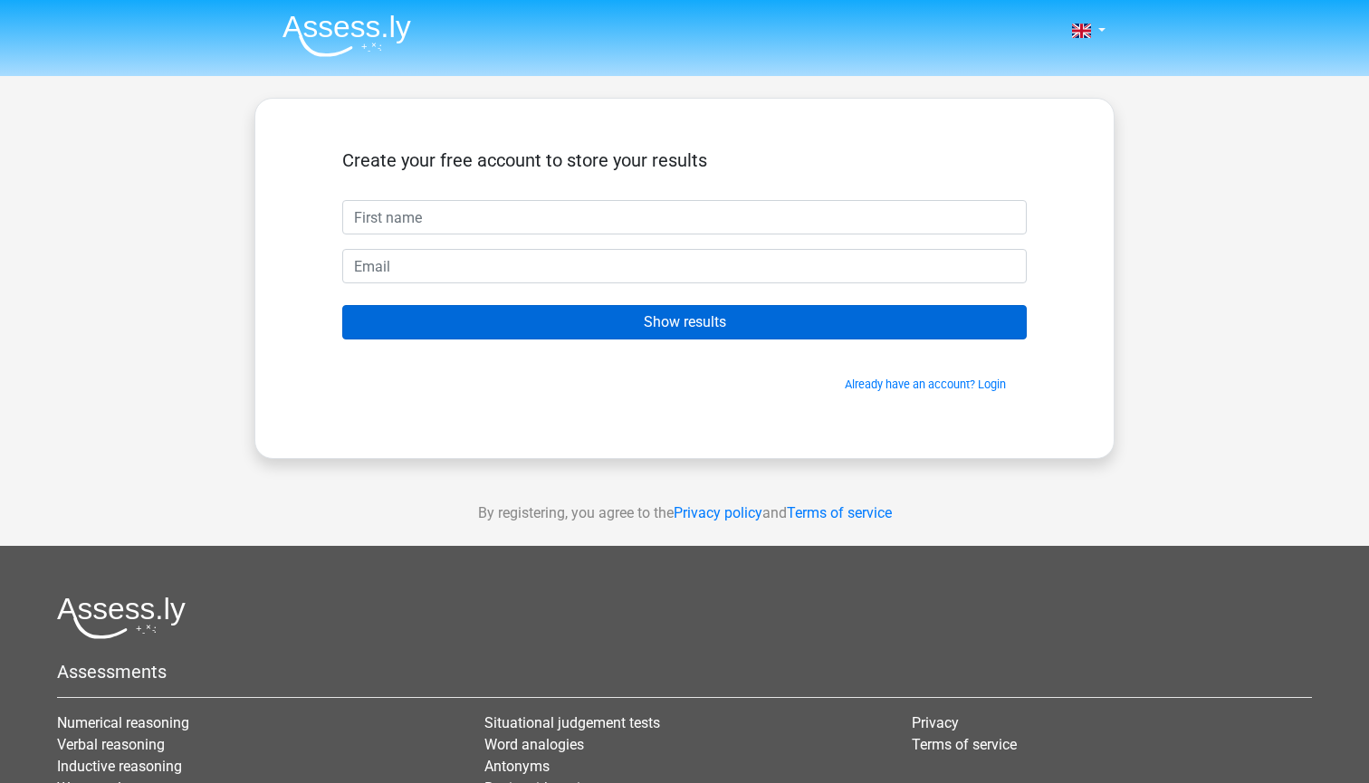
click at [752, 325] on input "Show results" at bounding box center [684, 322] width 684 height 34
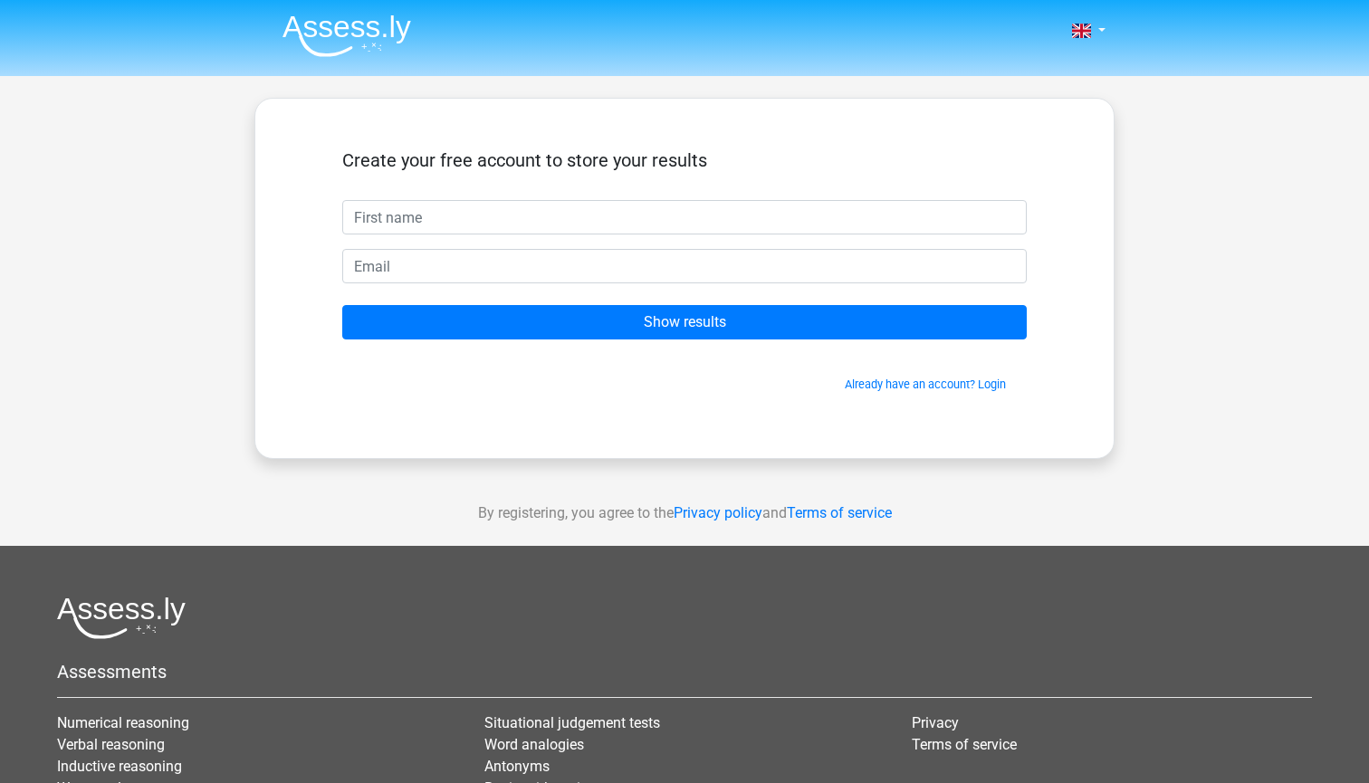
click at [617, 416] on div "Create your free account to store your results Show results Already have an acc…" at bounding box center [684, 278] width 860 height 361
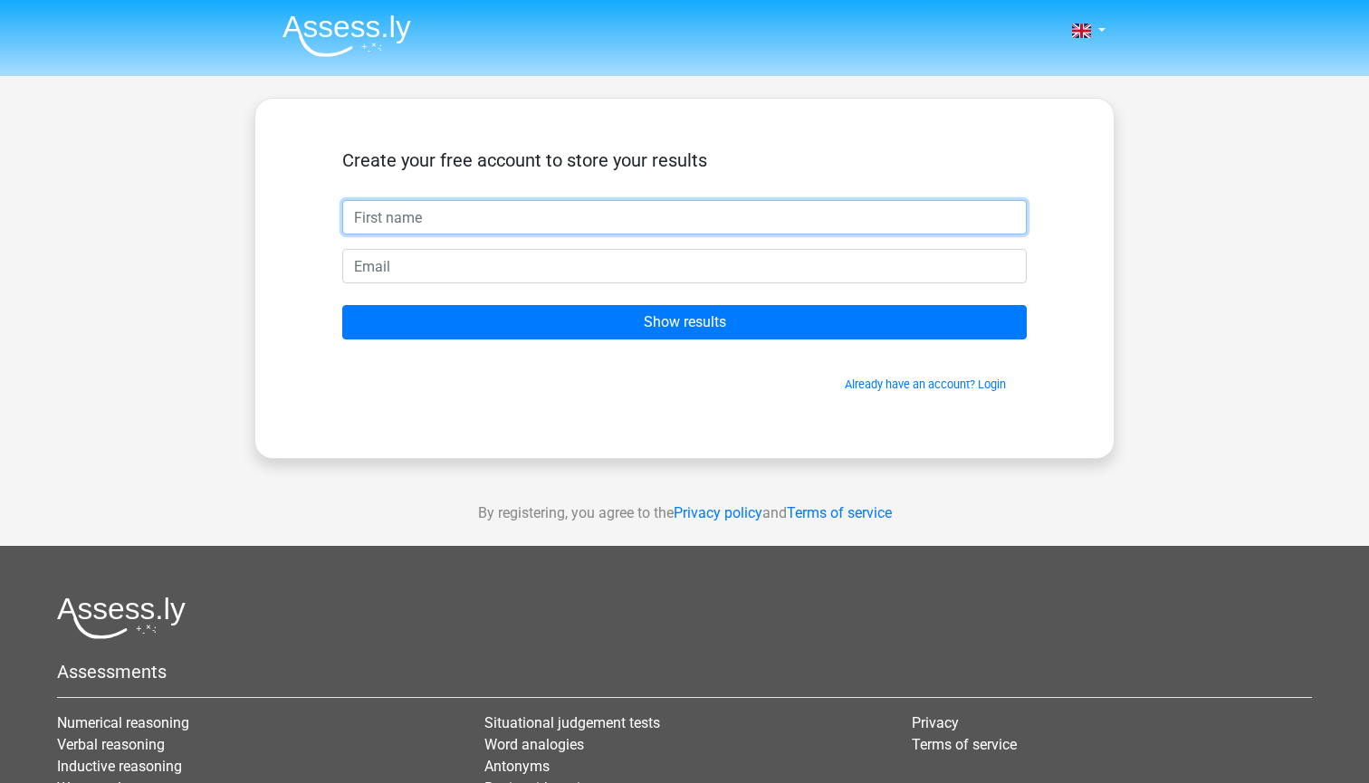
click at [409, 221] on input "text" at bounding box center [684, 217] width 684 height 34
type input "no"
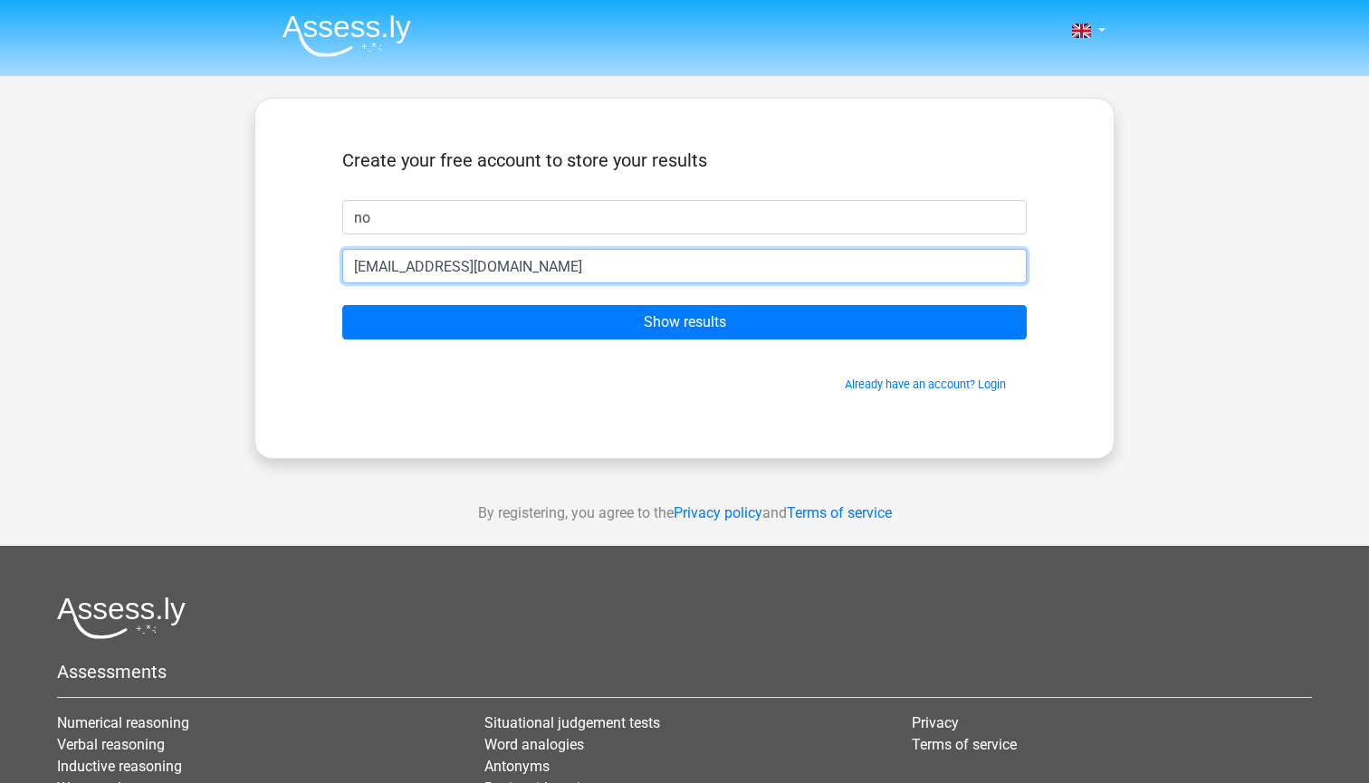
type input "fake@gmail.com"
click at [684, 322] on input "Show results" at bounding box center [684, 322] width 684 height 34
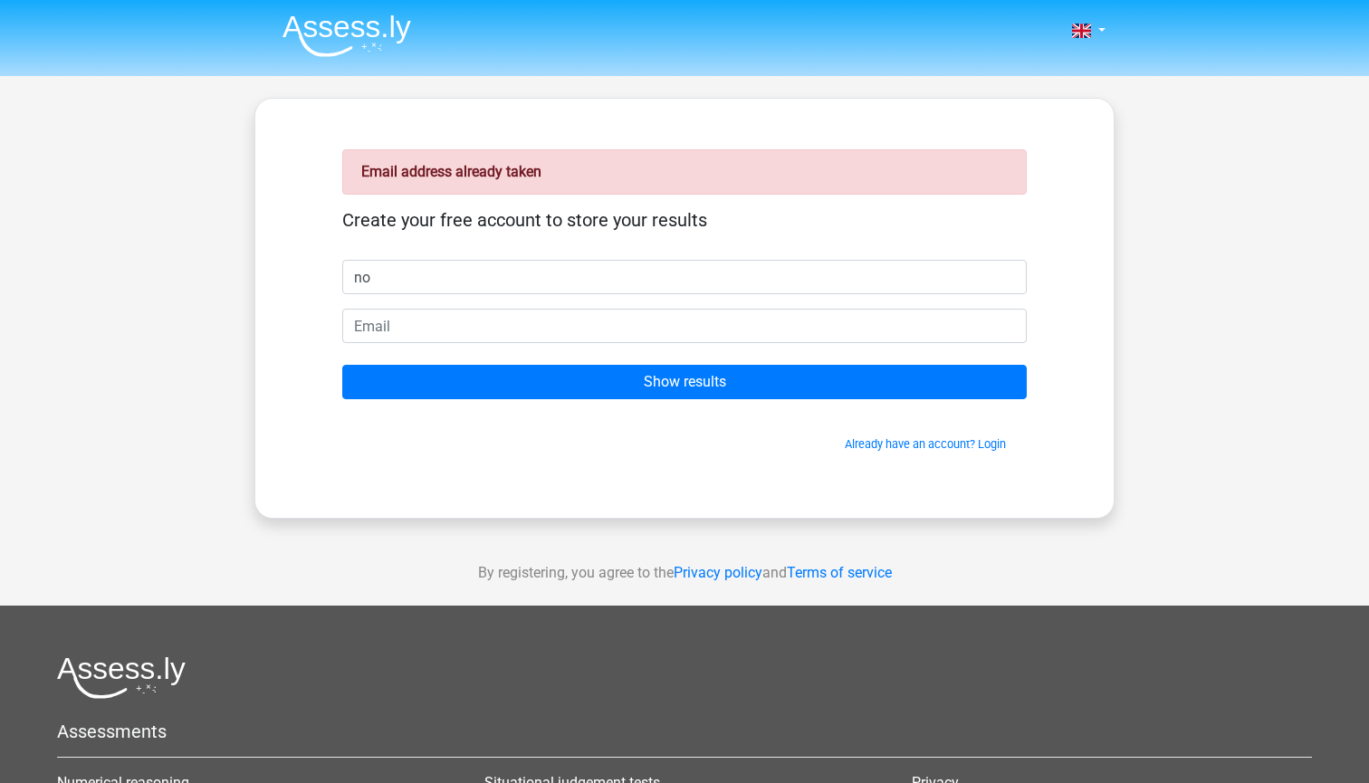
type input "no"
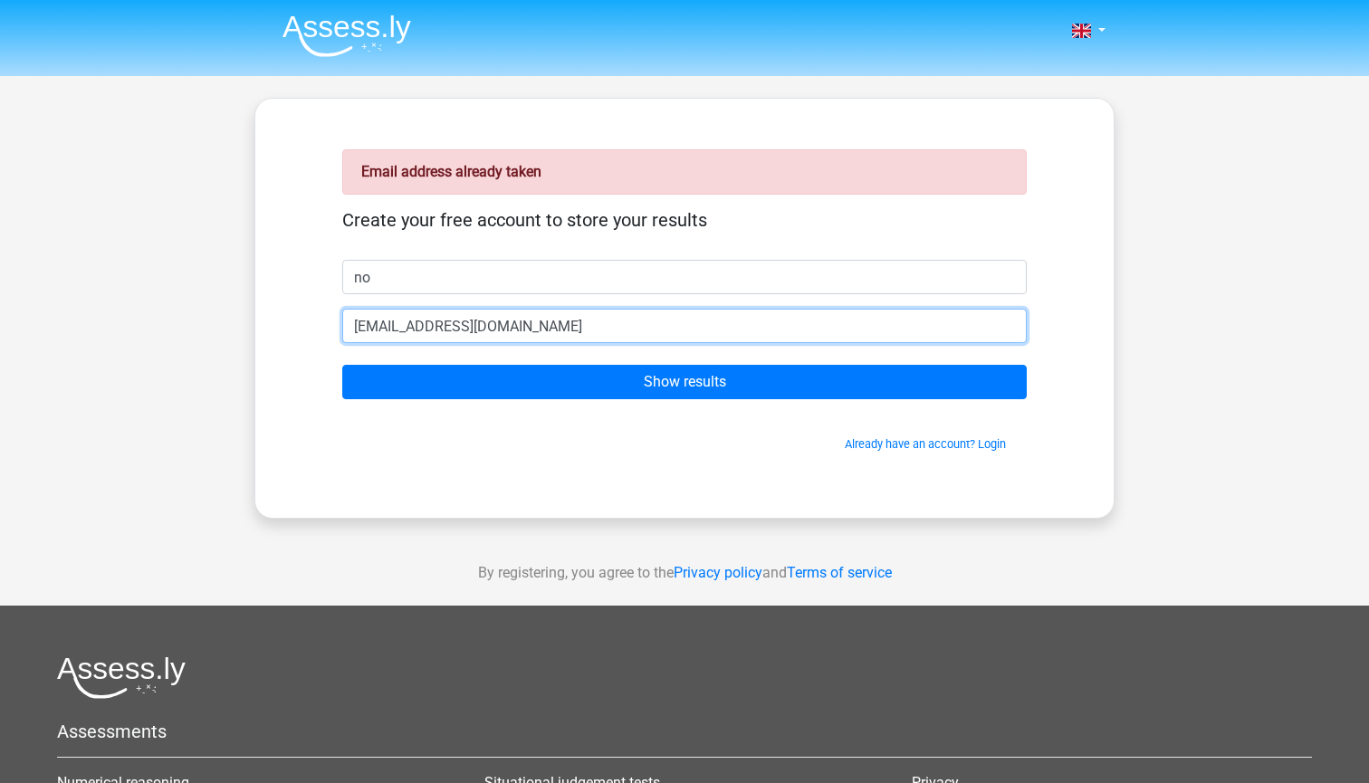
type input "[EMAIL_ADDRESS][DOMAIN_NAME]"
click at [684, 382] on input "Show results" at bounding box center [684, 382] width 684 height 34
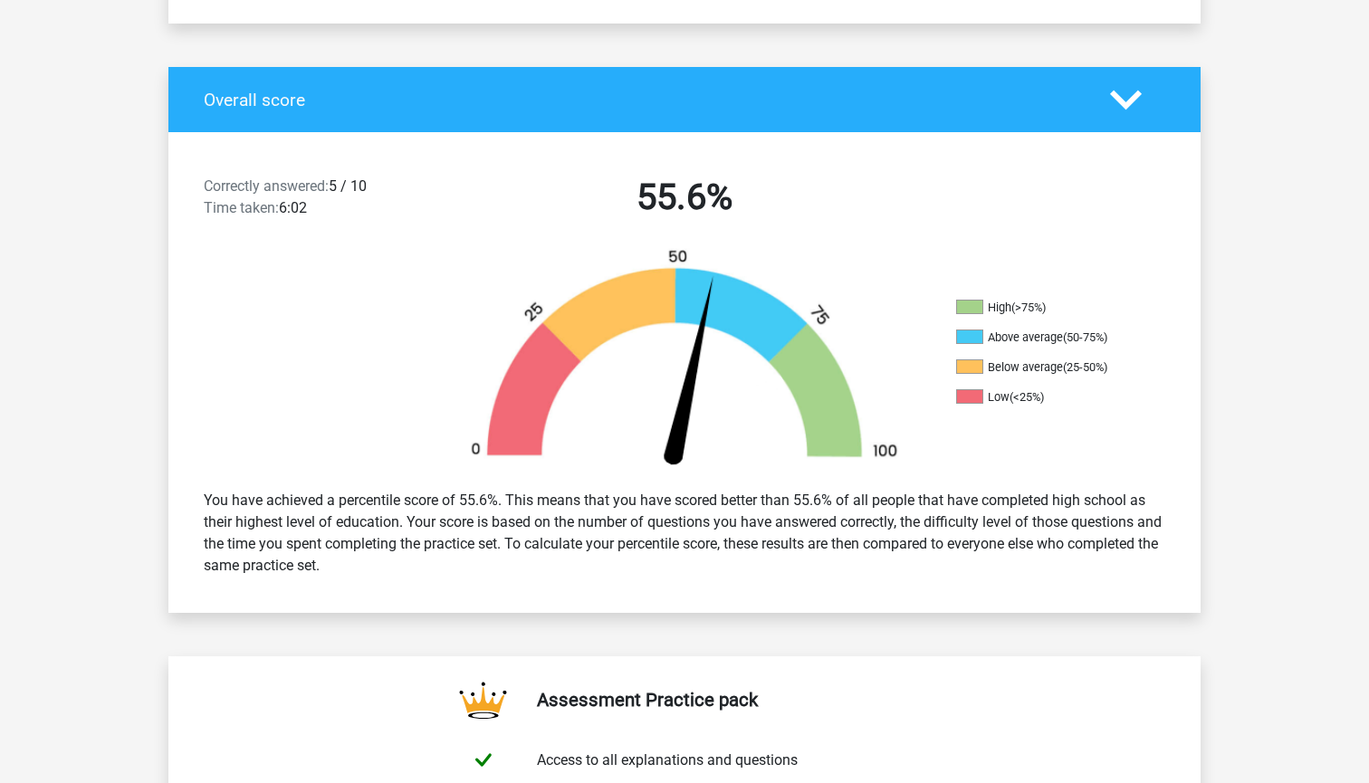
scroll to position [316, 0]
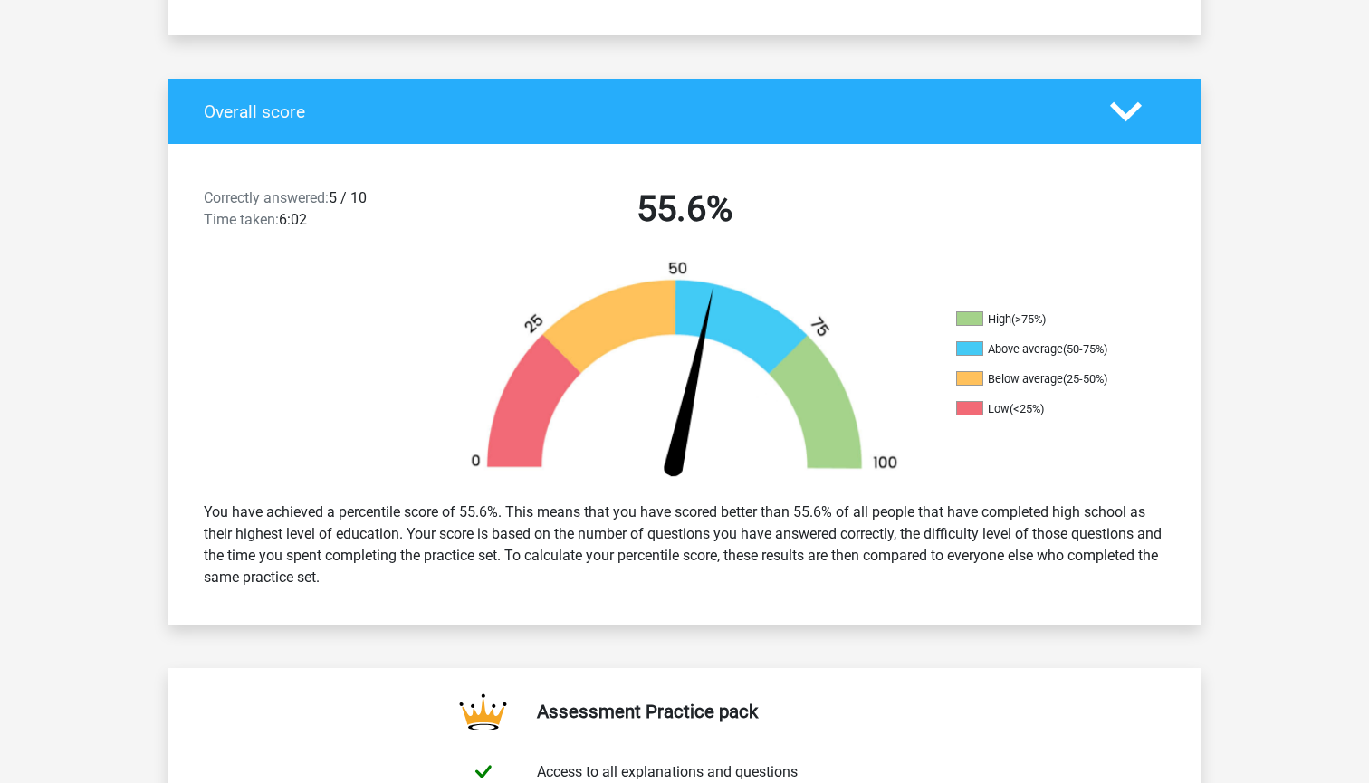
click at [808, 508] on div "You have achieved a percentile score of 55.6%. This means that you have scored …" at bounding box center [684, 544] width 989 height 101
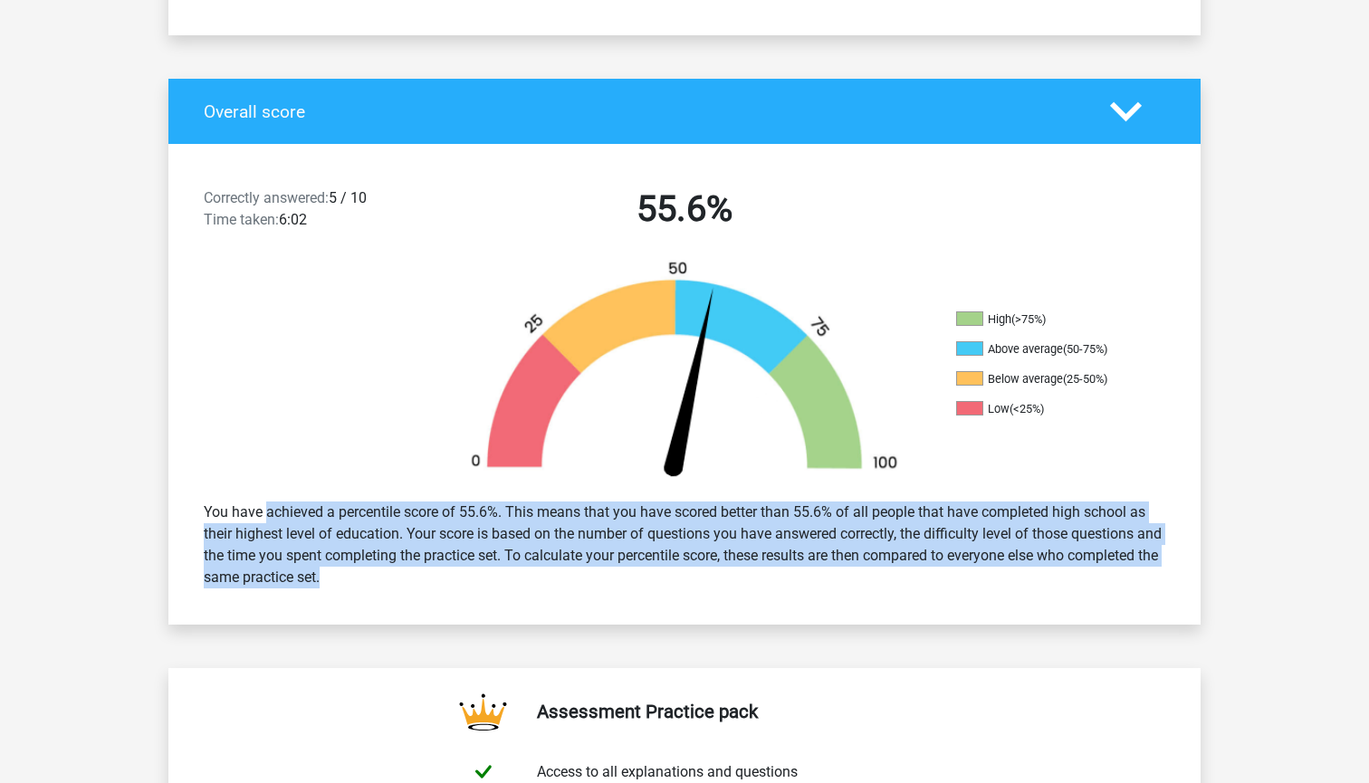
click at [808, 508] on div "You have achieved a percentile score of 55.6%. This means that you have scored …" at bounding box center [684, 544] width 989 height 101
click at [882, 516] on div "You have achieved a percentile score of 55.6%. This means that you have scored …" at bounding box center [684, 544] width 989 height 101
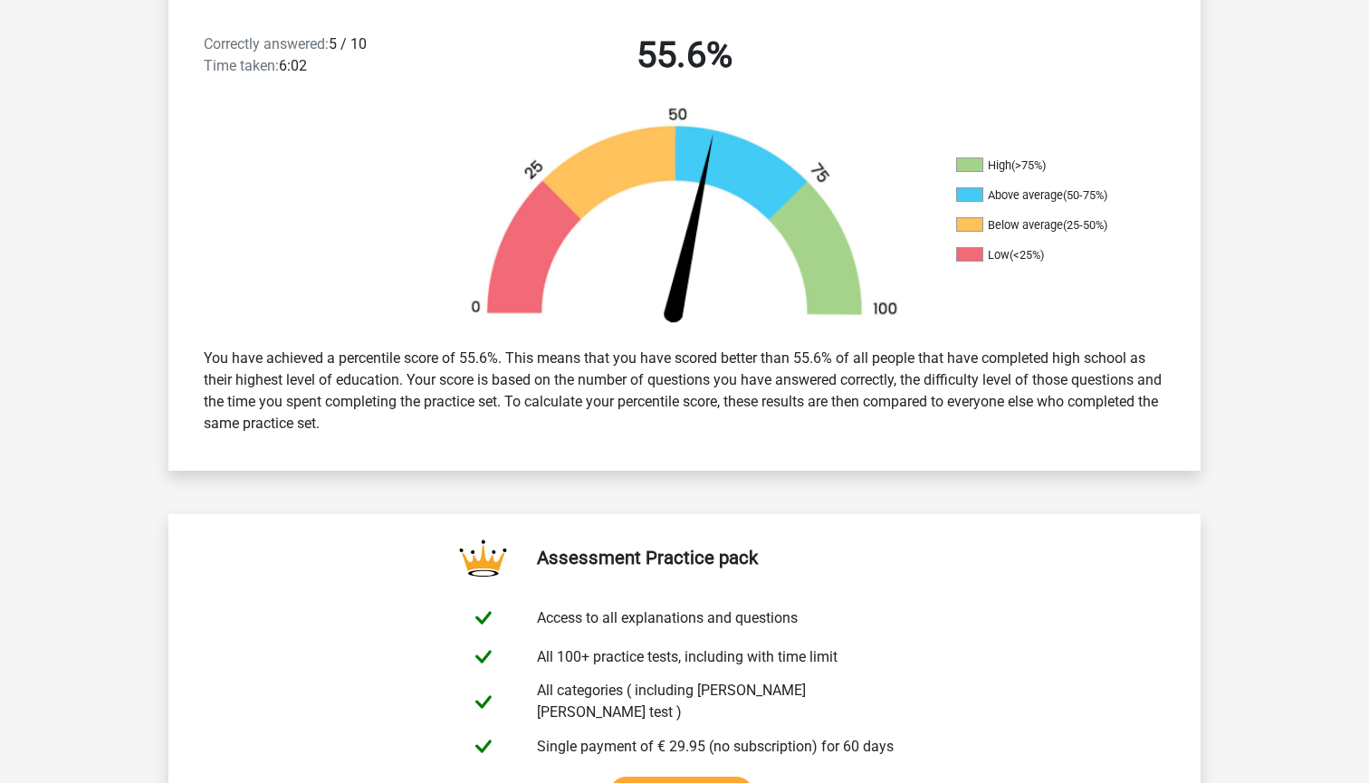
scroll to position [483, 0]
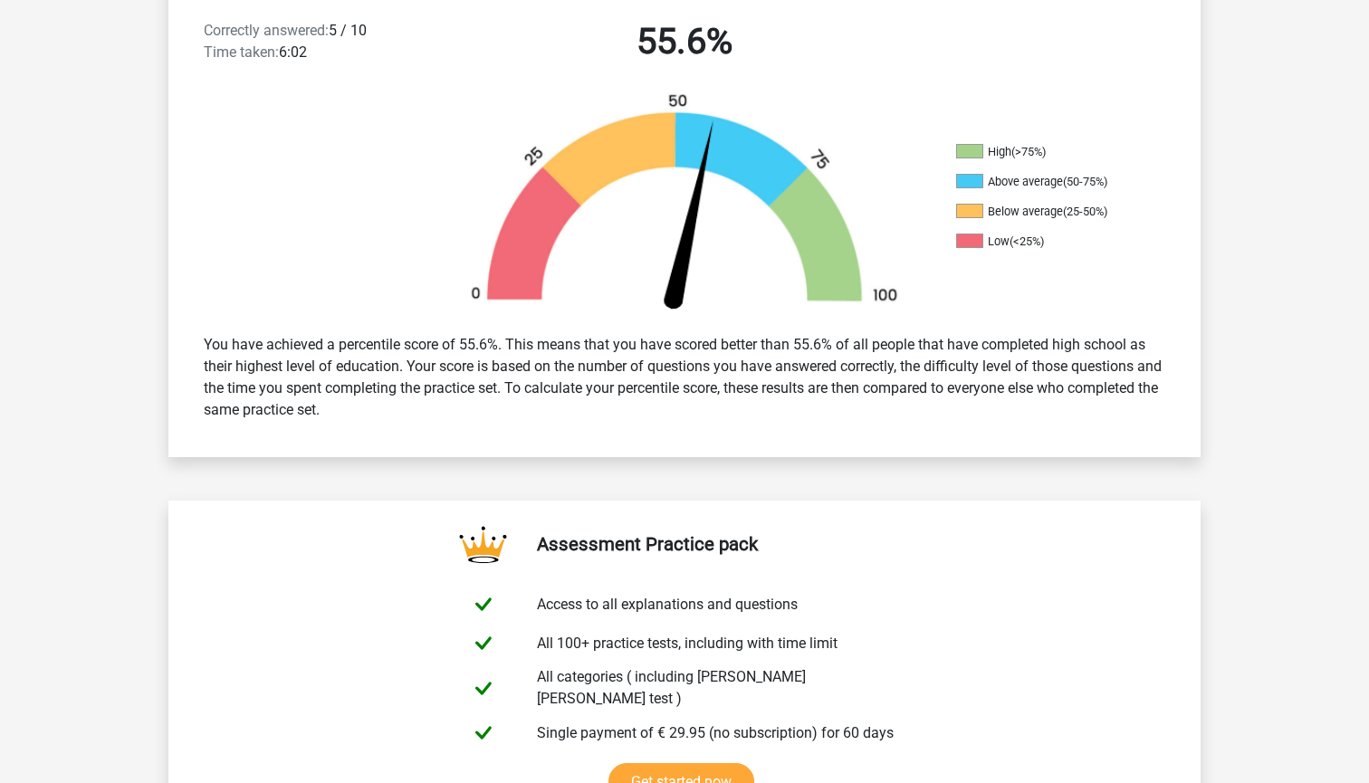
click at [805, 368] on div "You have achieved a percentile score of 55.6%. This means that you have scored …" at bounding box center [684, 377] width 989 height 101
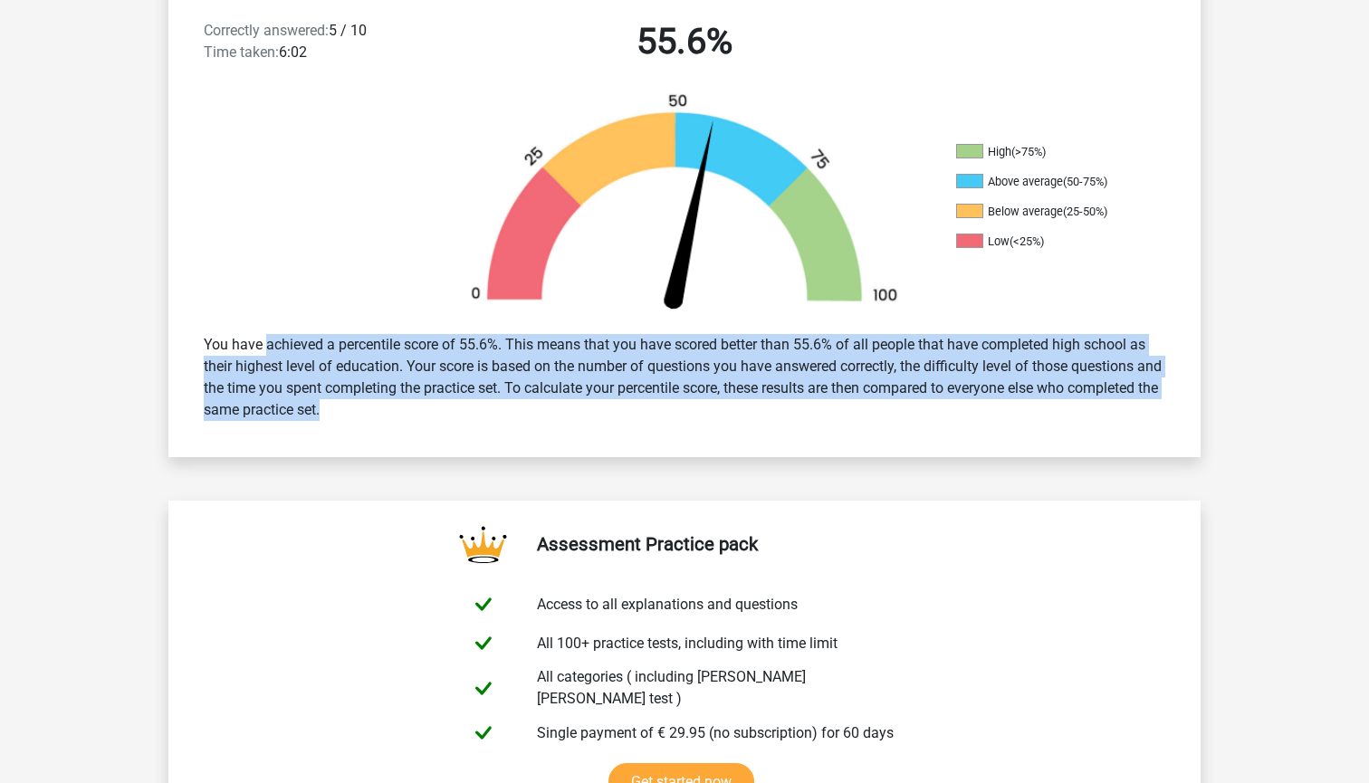
click at [771, 374] on div "You have achieved a percentile score of 55.6%. This means that you have scored …" at bounding box center [684, 377] width 989 height 101
click at [931, 405] on div "You have achieved a percentile score of 55.6%. This means that you have scored …" at bounding box center [684, 377] width 989 height 101
click at [932, 424] on div "You have achieved a percentile score of 55.6%. This means that you have scored …" at bounding box center [684, 377] width 989 height 101
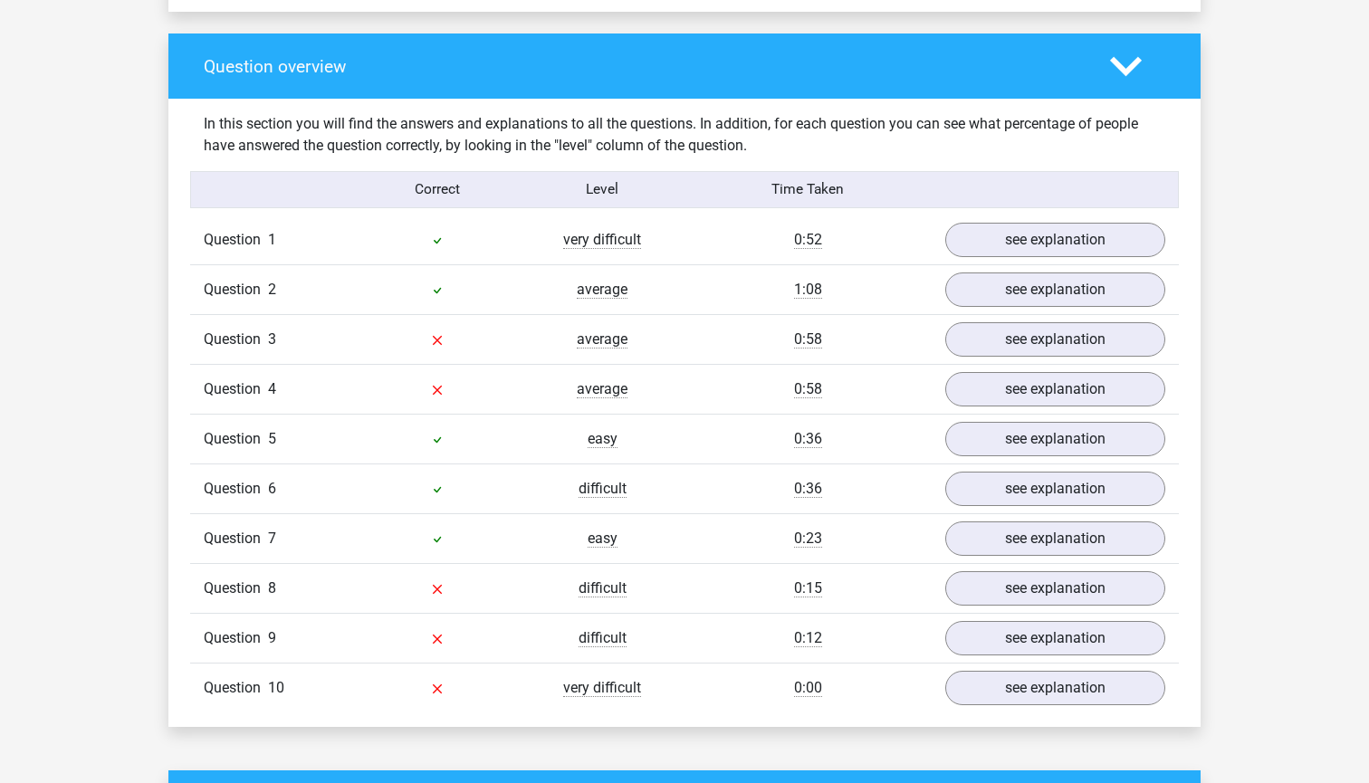
scroll to position [1325, 0]
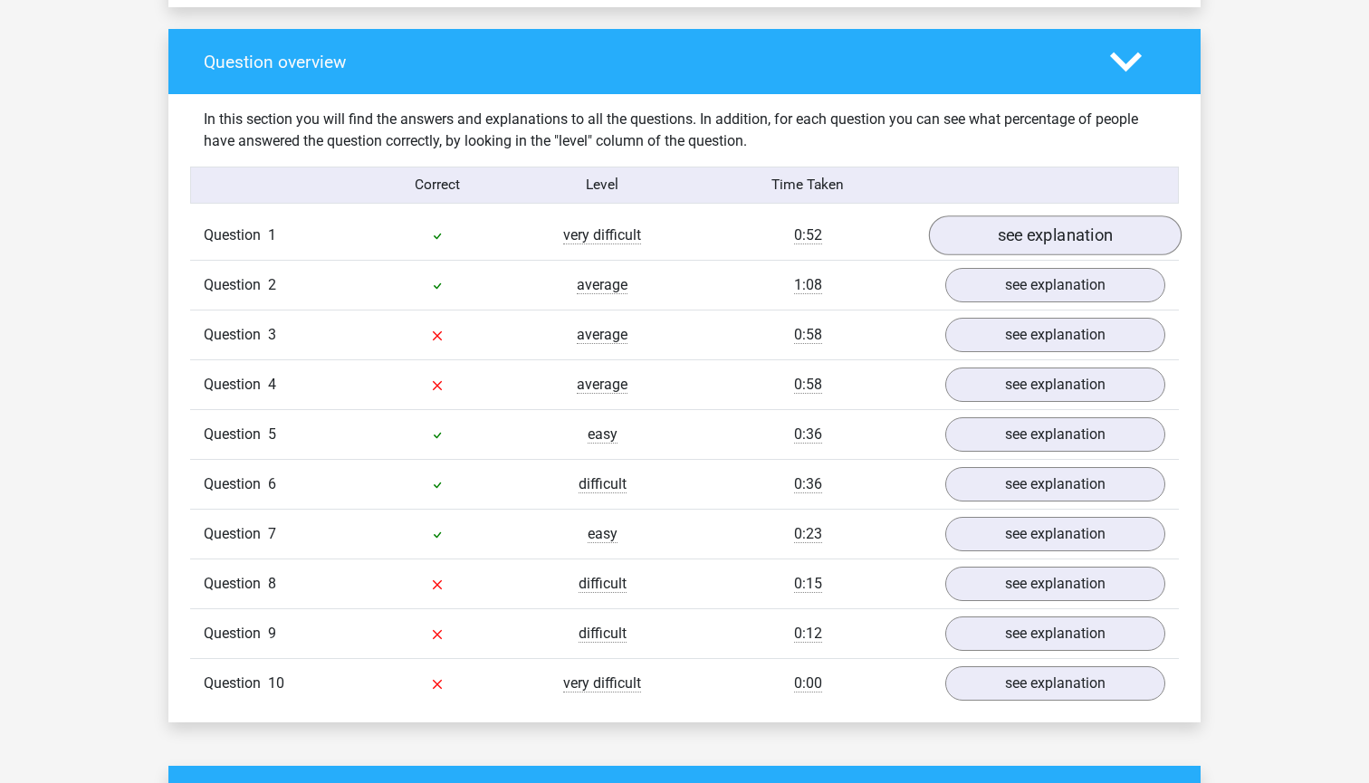
click at [1042, 225] on link "see explanation" at bounding box center [1055, 236] width 253 height 40
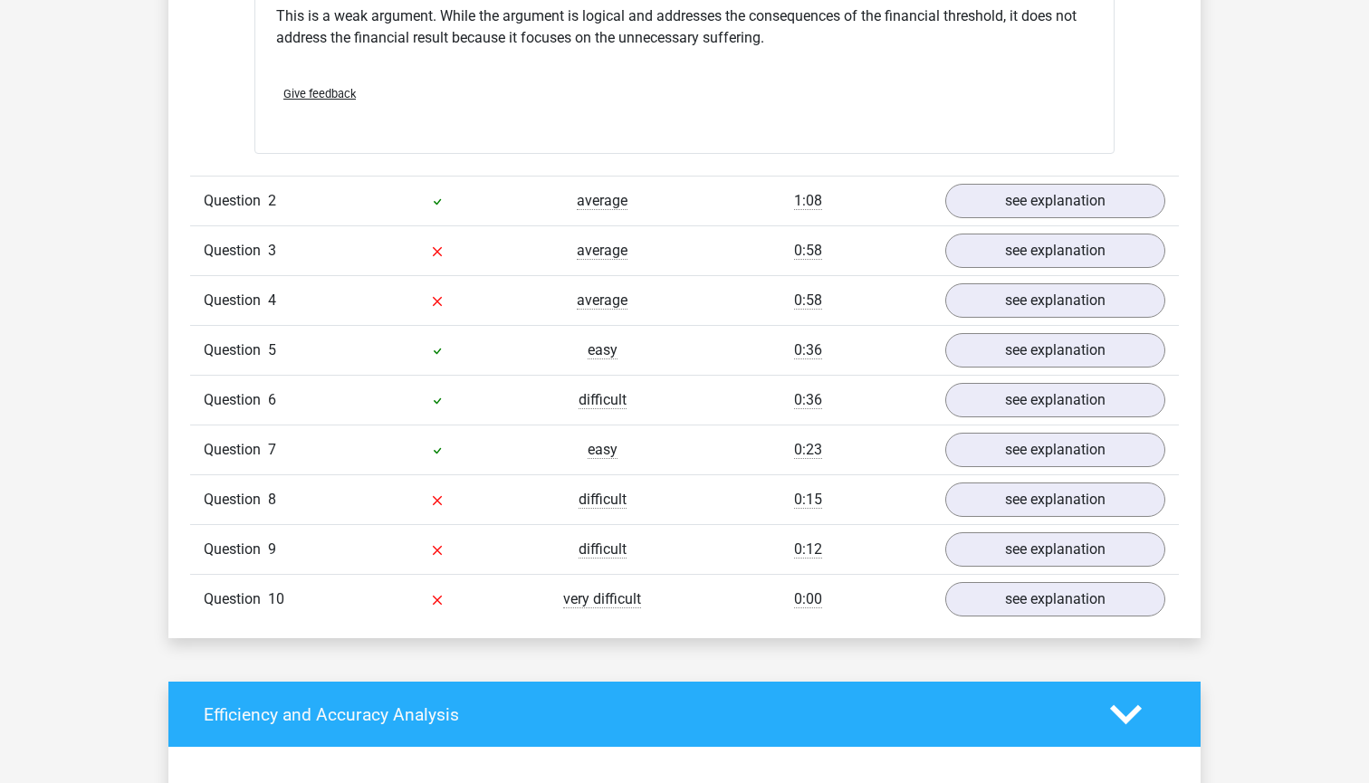
scroll to position [2049, 0]
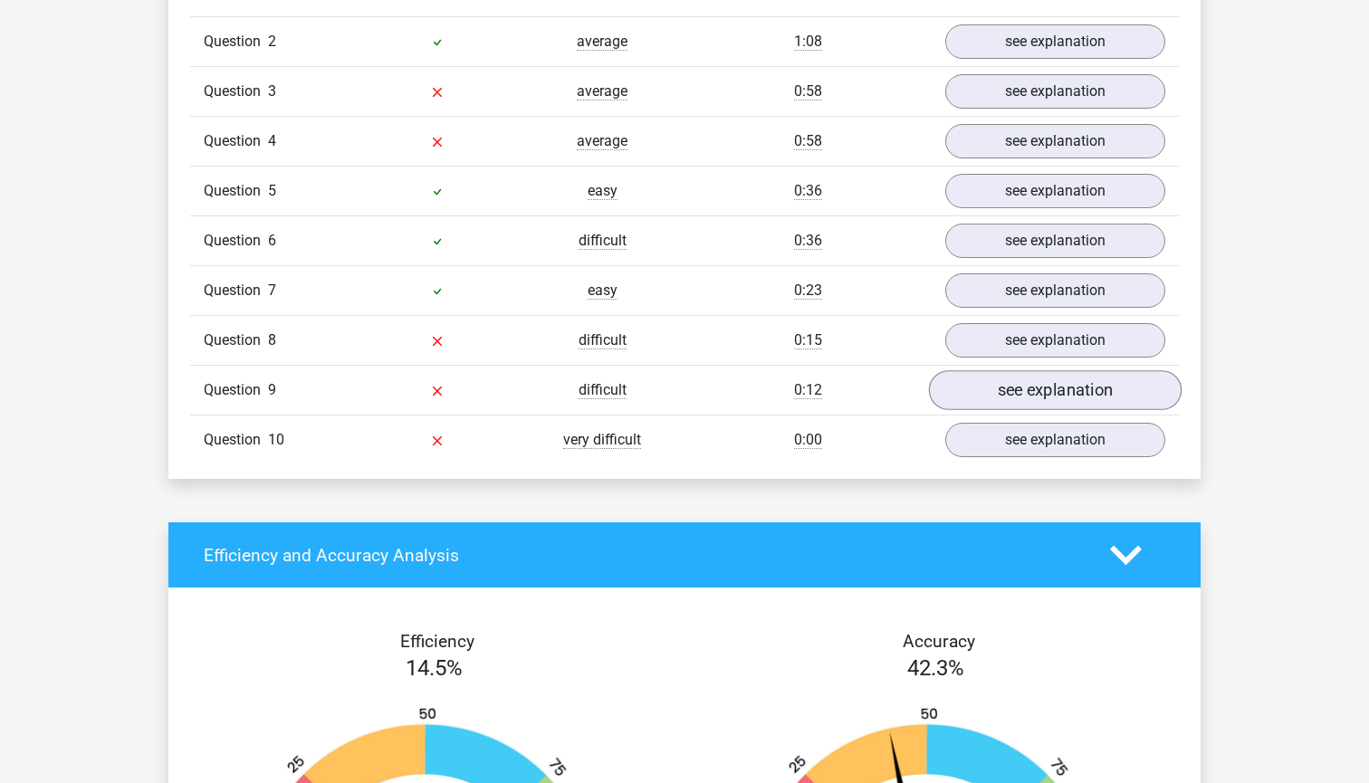
click at [1010, 382] on link "see explanation" at bounding box center [1055, 390] width 253 height 40
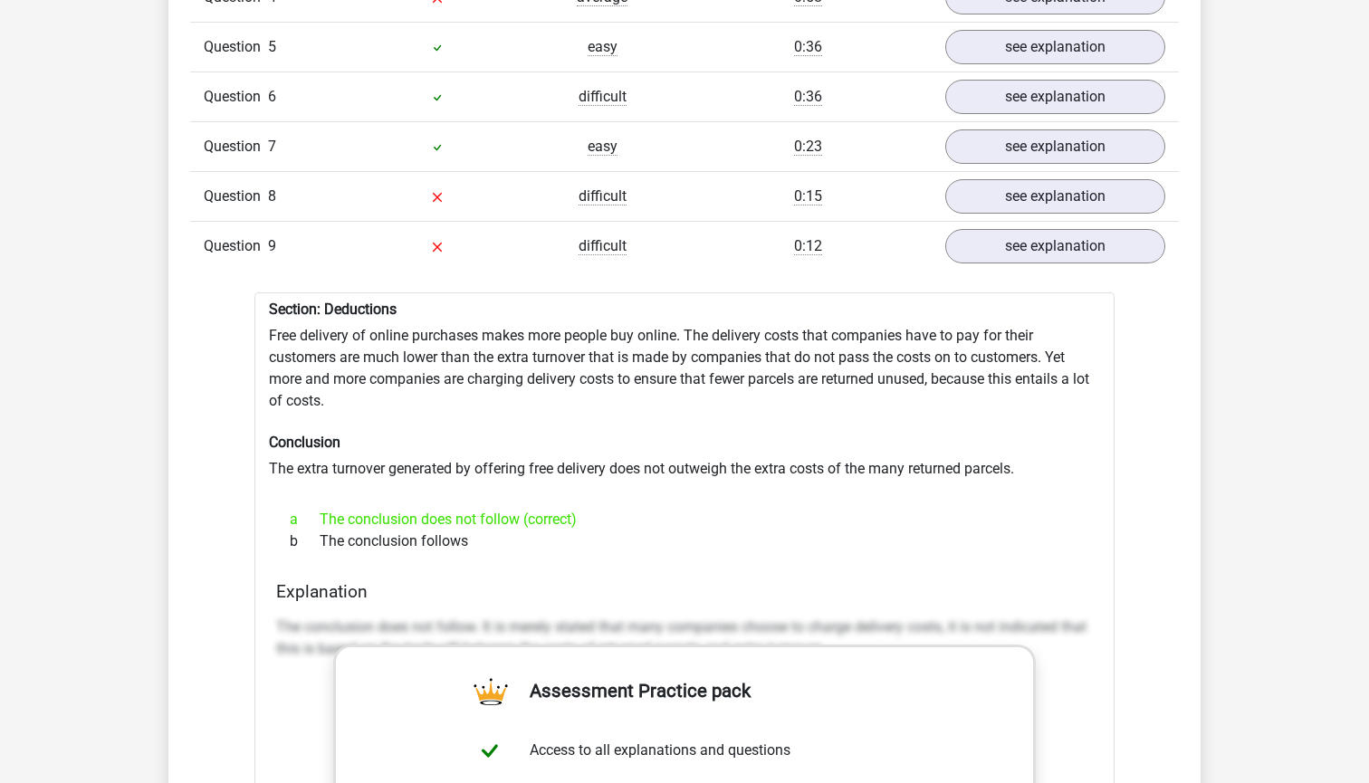
scroll to position [2196, 0]
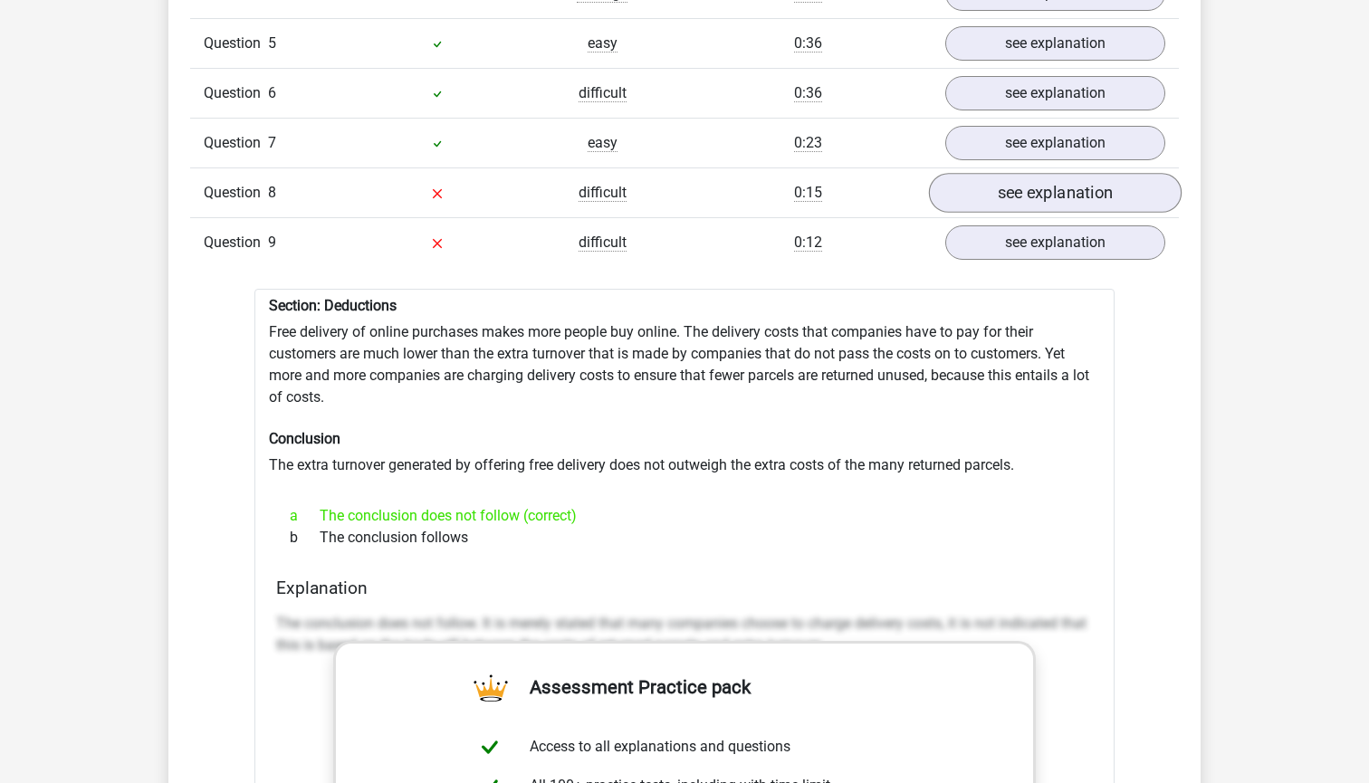
click at [1043, 181] on link "see explanation" at bounding box center [1055, 193] width 253 height 40
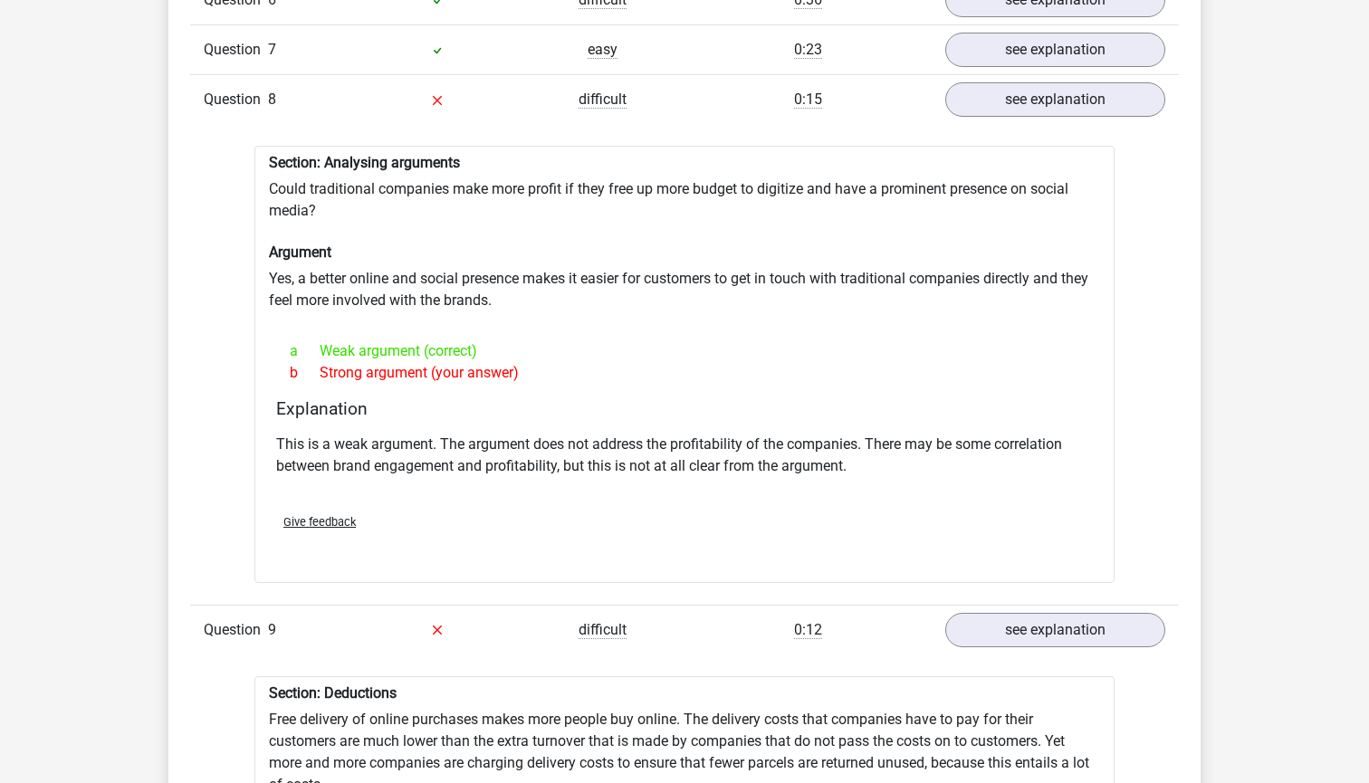
scroll to position [2180, 0]
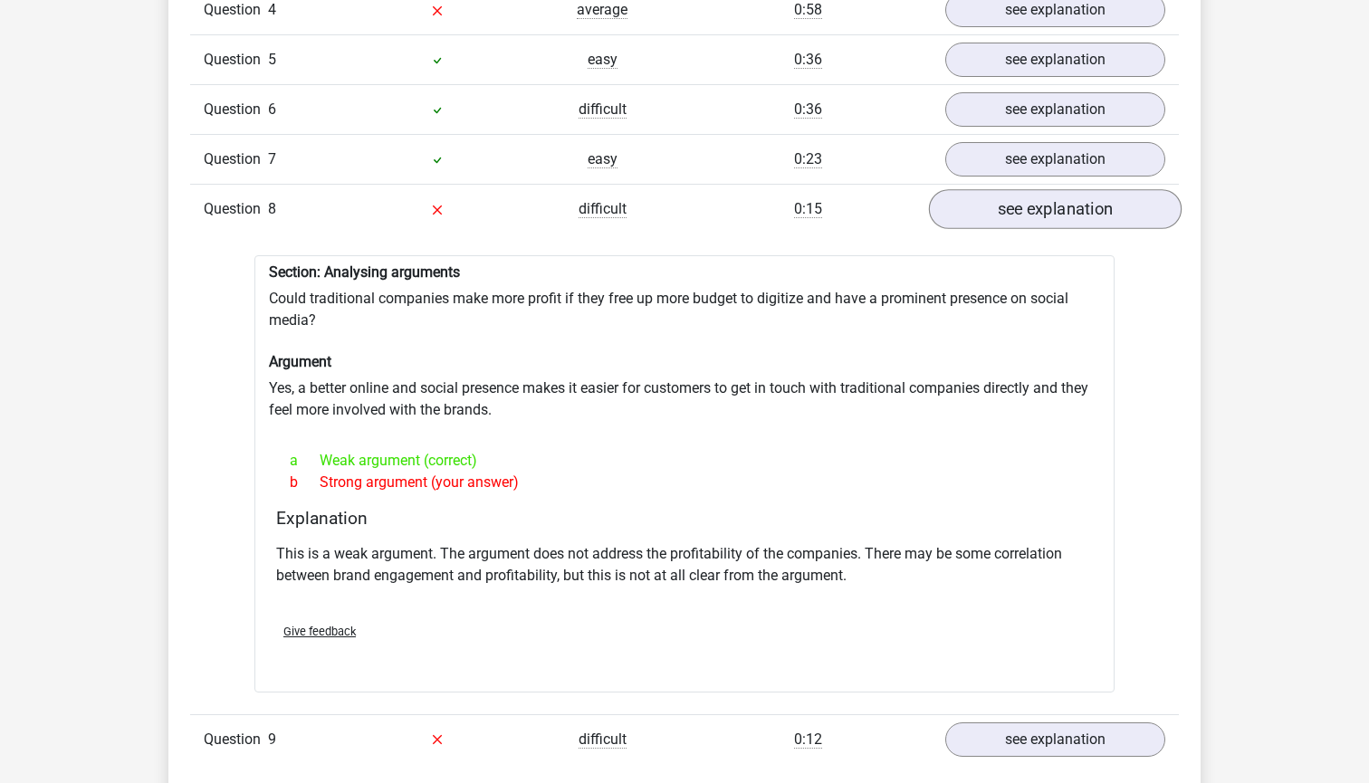
click at [1018, 191] on link "see explanation" at bounding box center [1055, 209] width 253 height 40
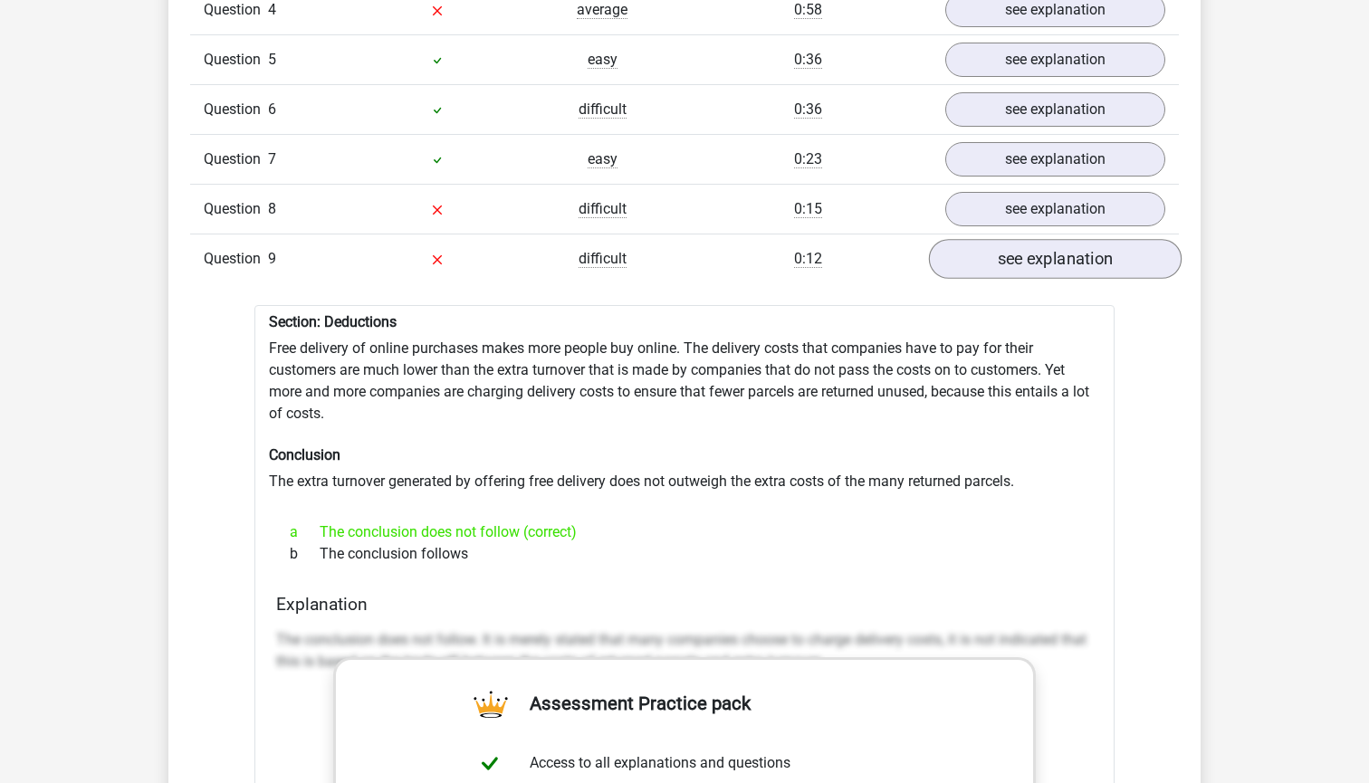
click at [1023, 241] on link "see explanation" at bounding box center [1055, 259] width 253 height 40
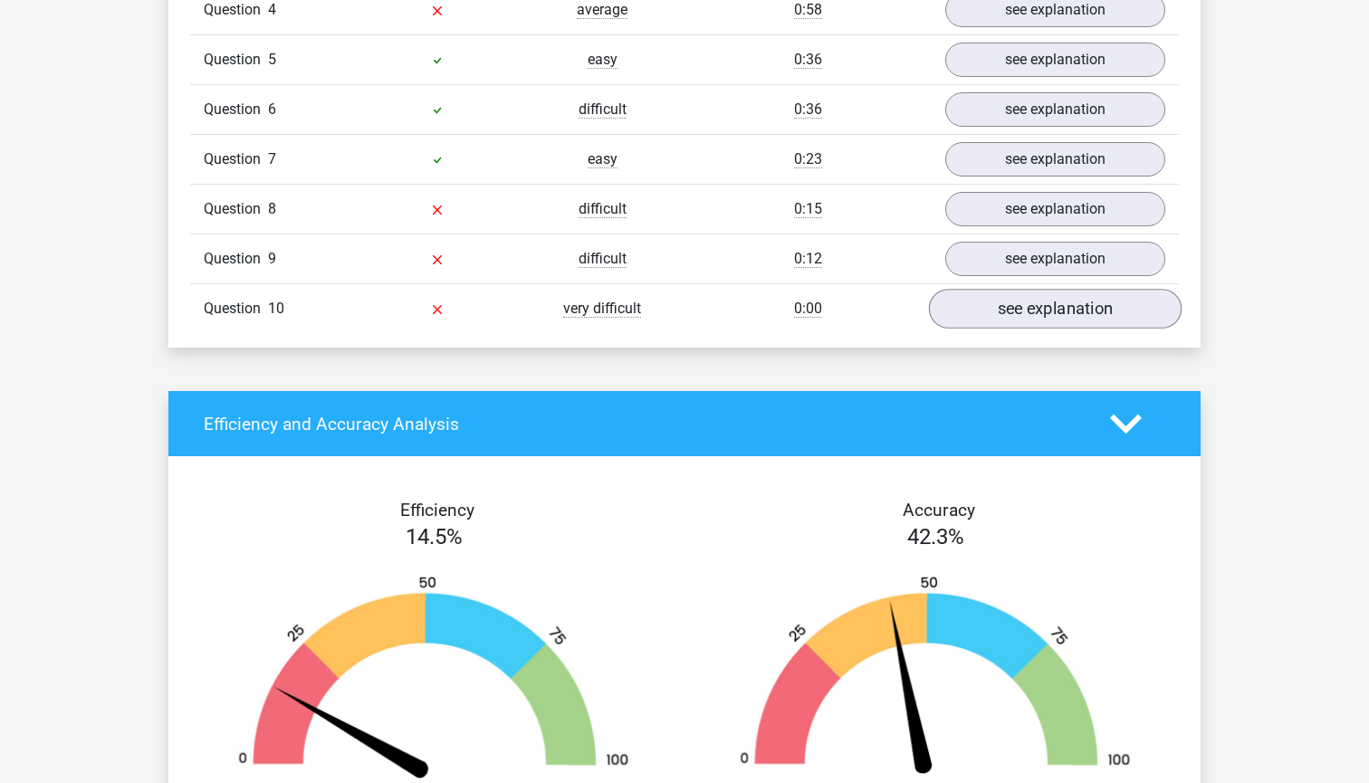
click at [1025, 306] on link "see explanation" at bounding box center [1055, 309] width 253 height 40
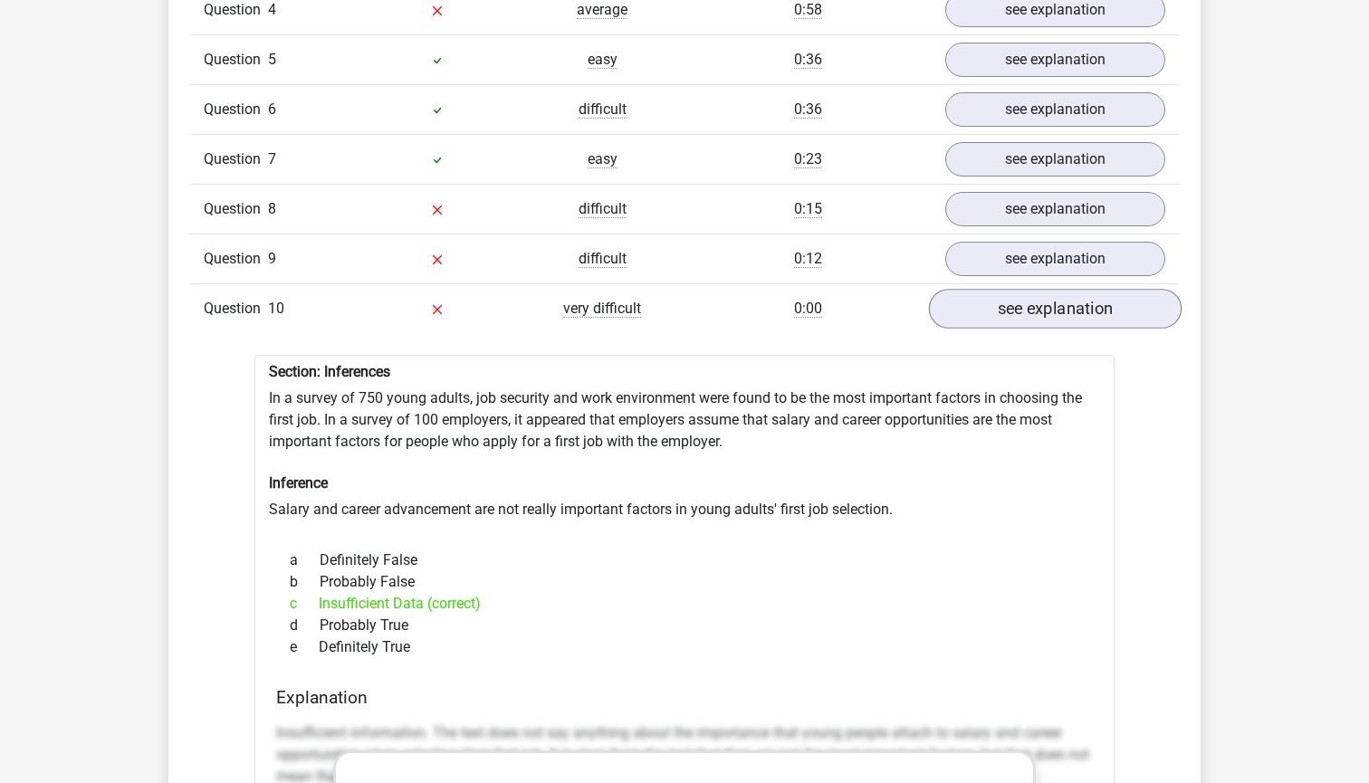
click at [1010, 304] on link "see explanation" at bounding box center [1055, 309] width 253 height 40
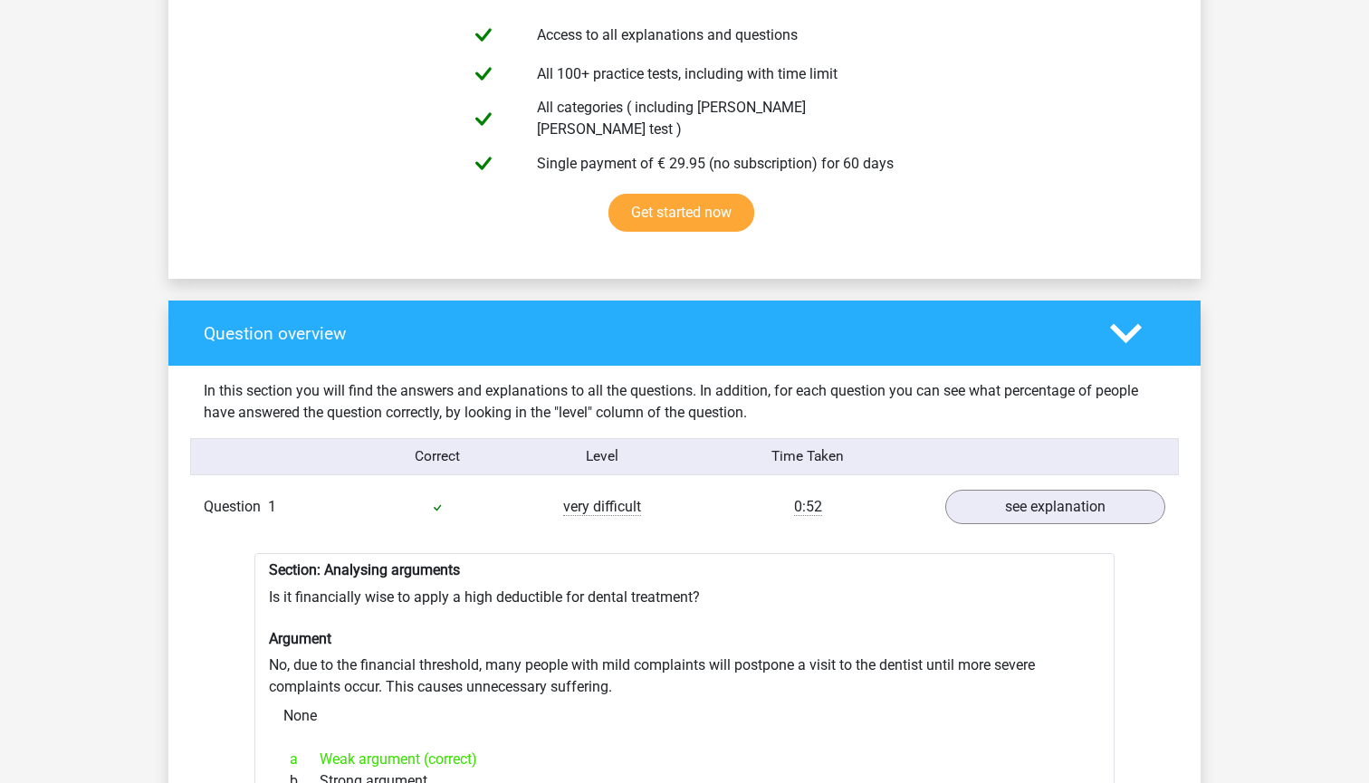
scroll to position [1046, 0]
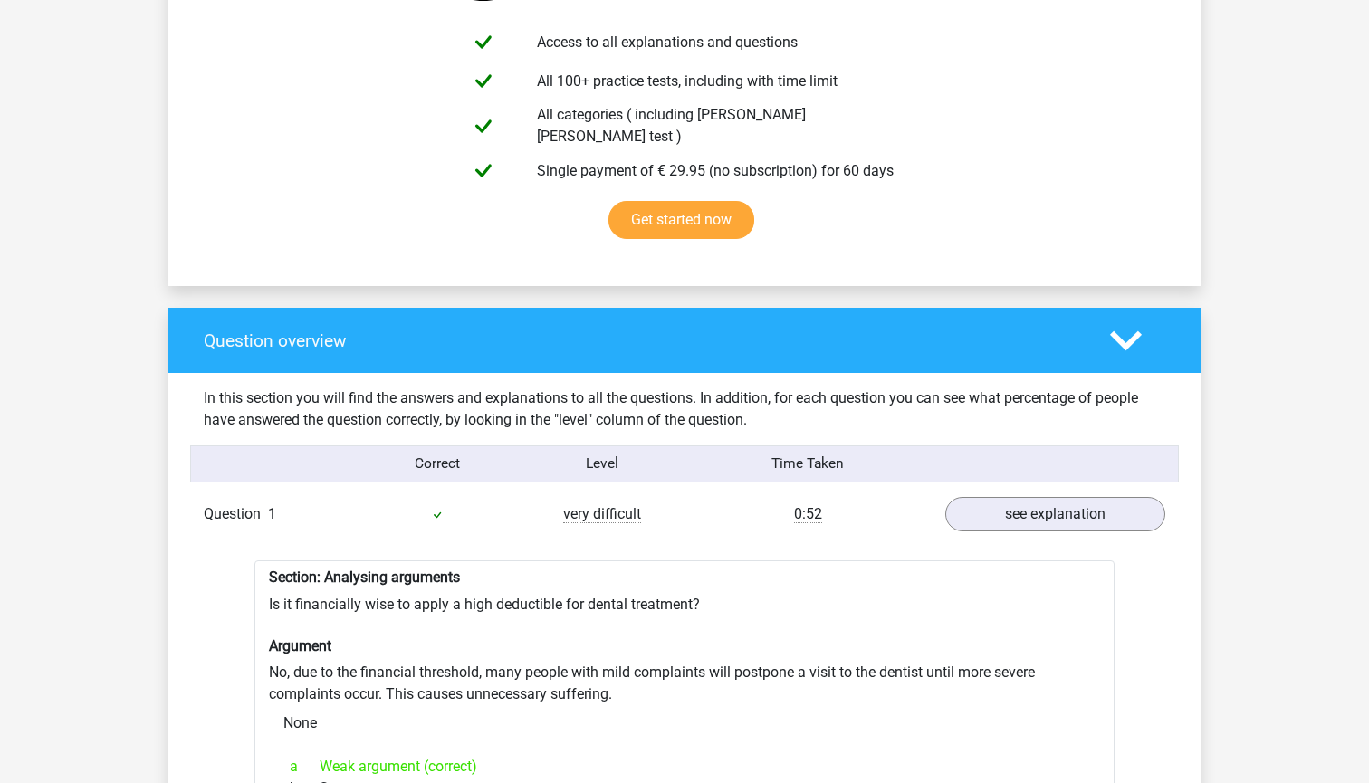
click at [1070, 333] on h4 "Question overview" at bounding box center [643, 340] width 879 height 21
click at [1113, 330] on polygon at bounding box center [1126, 340] width 32 height 20
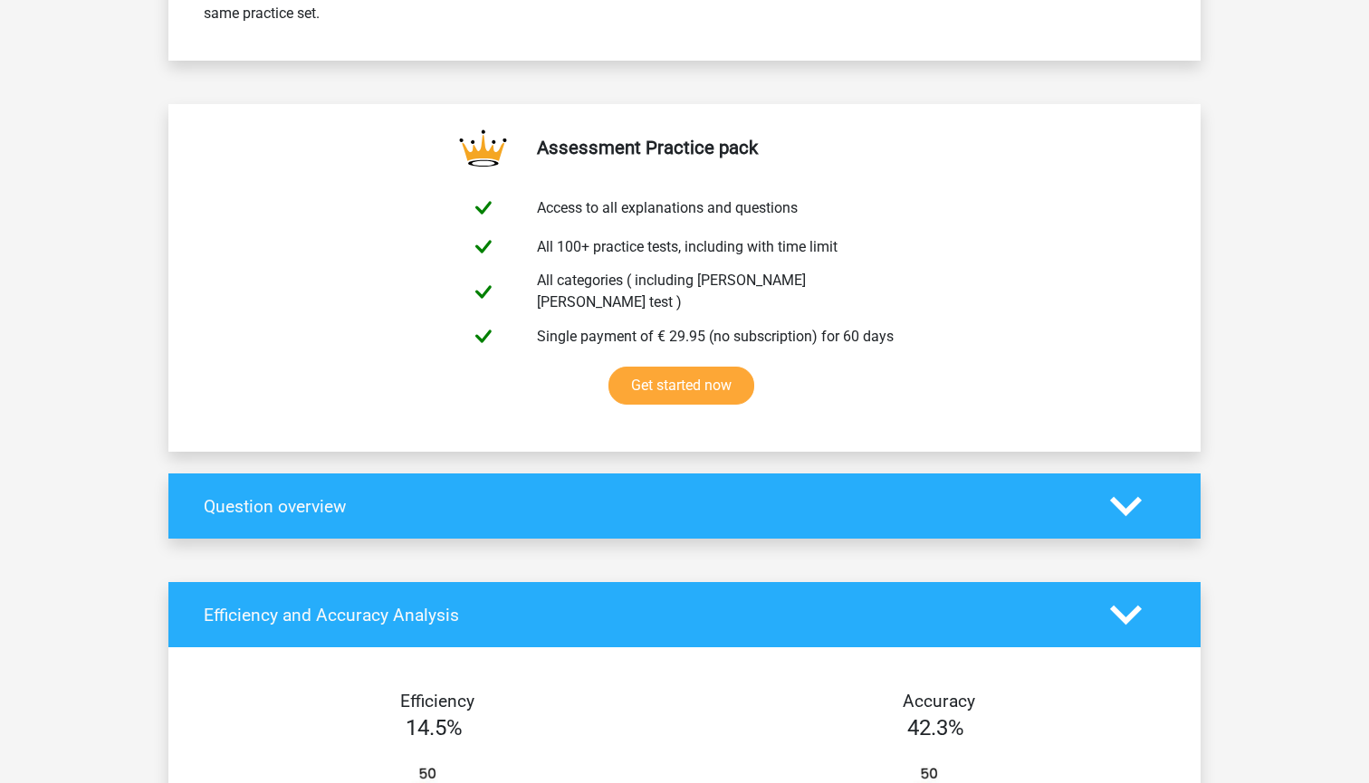
scroll to position [1018, 0]
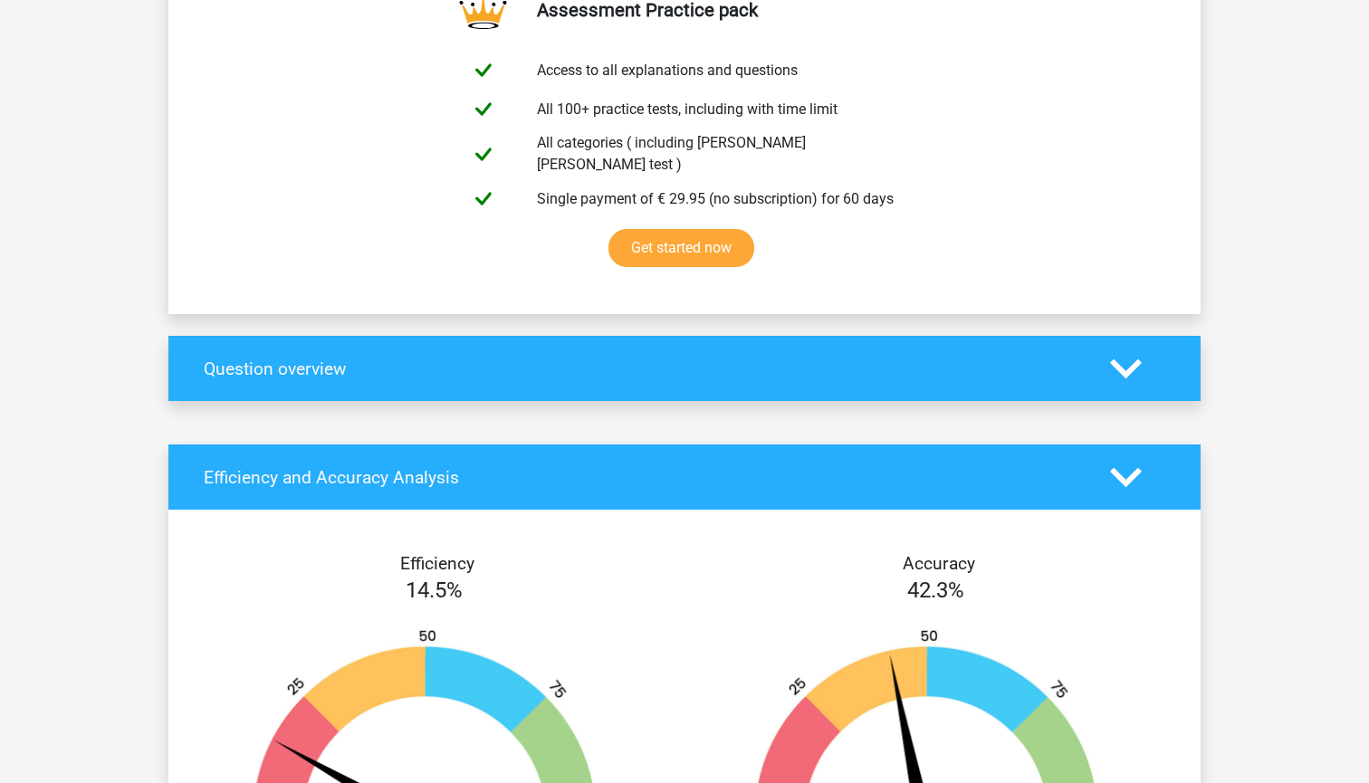
click at [1124, 464] on icon at bounding box center [1126, 478] width 32 height 32
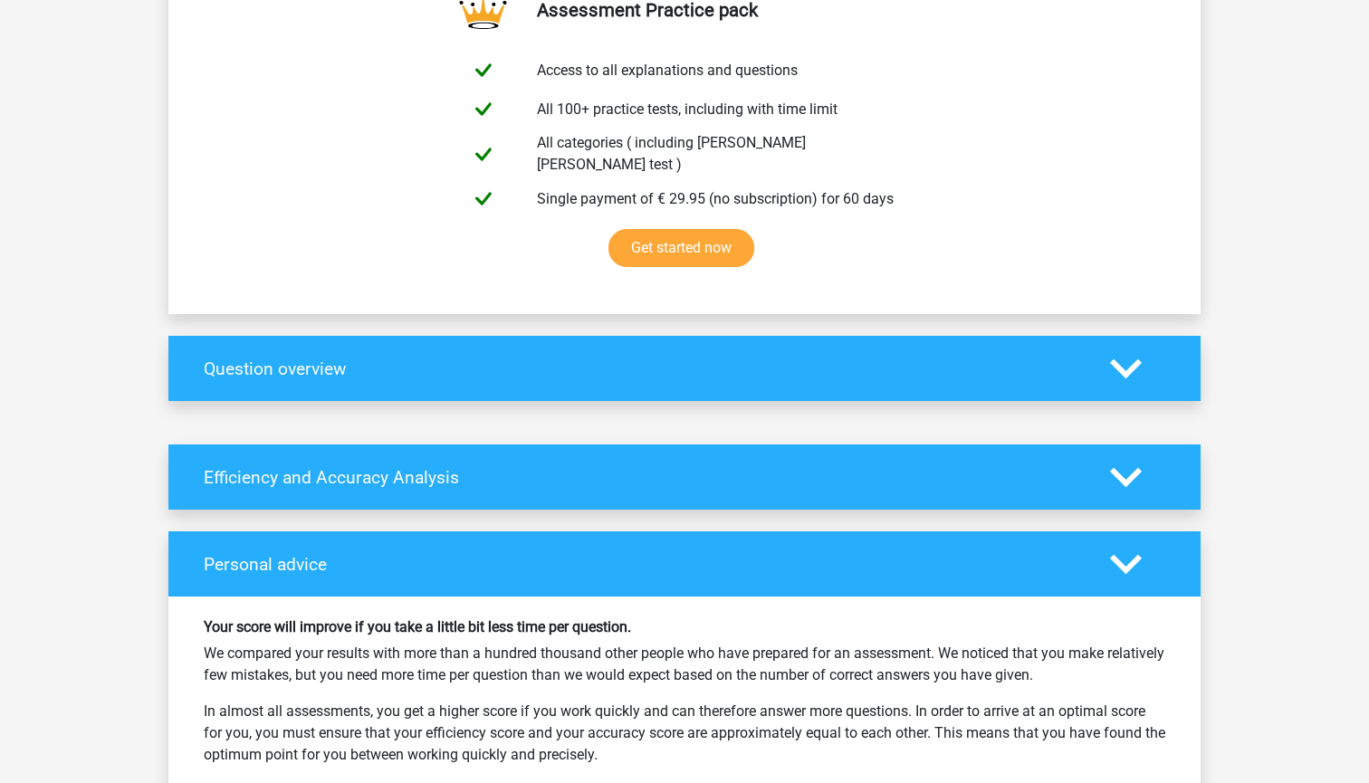
click at [1145, 552] on div at bounding box center [1137, 565] width 82 height 32
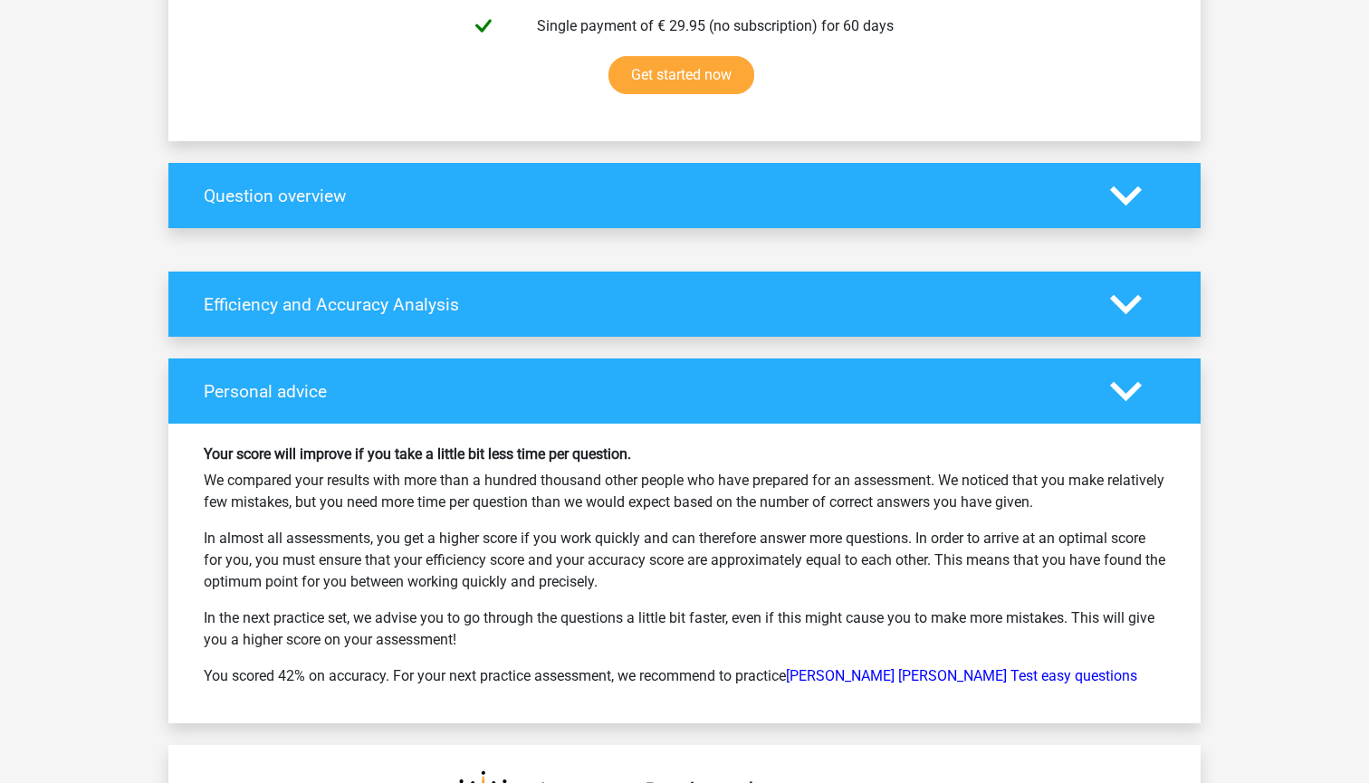
scroll to position [1234, 0]
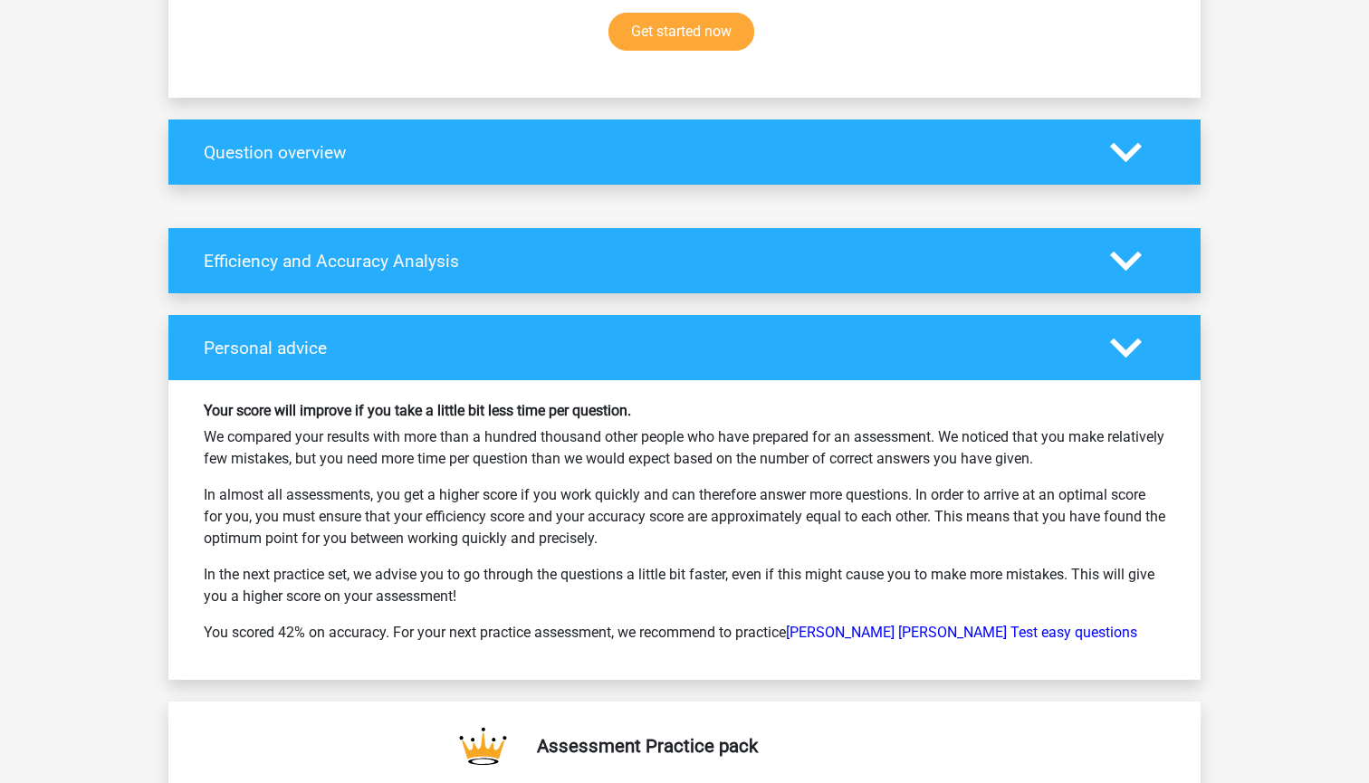
click at [1129, 332] on icon at bounding box center [1126, 348] width 32 height 32
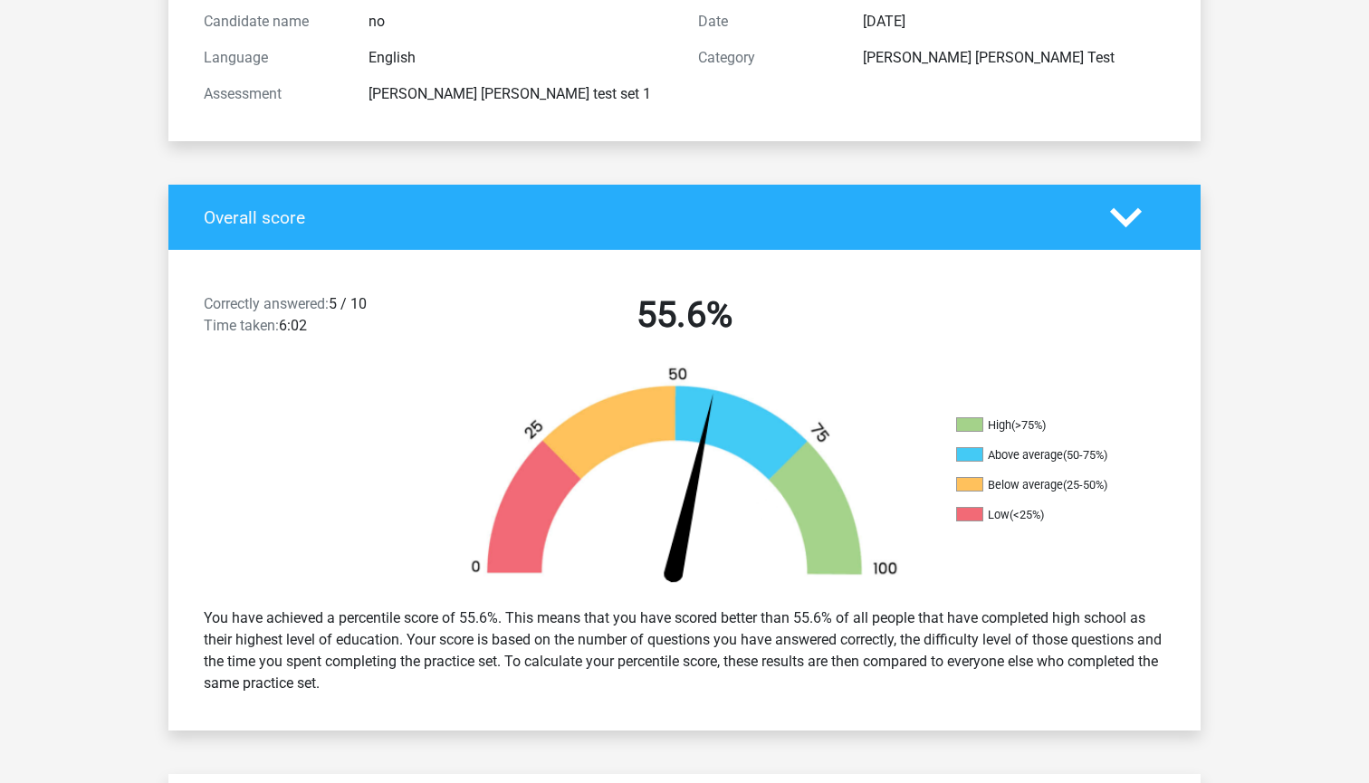
scroll to position [219, 0]
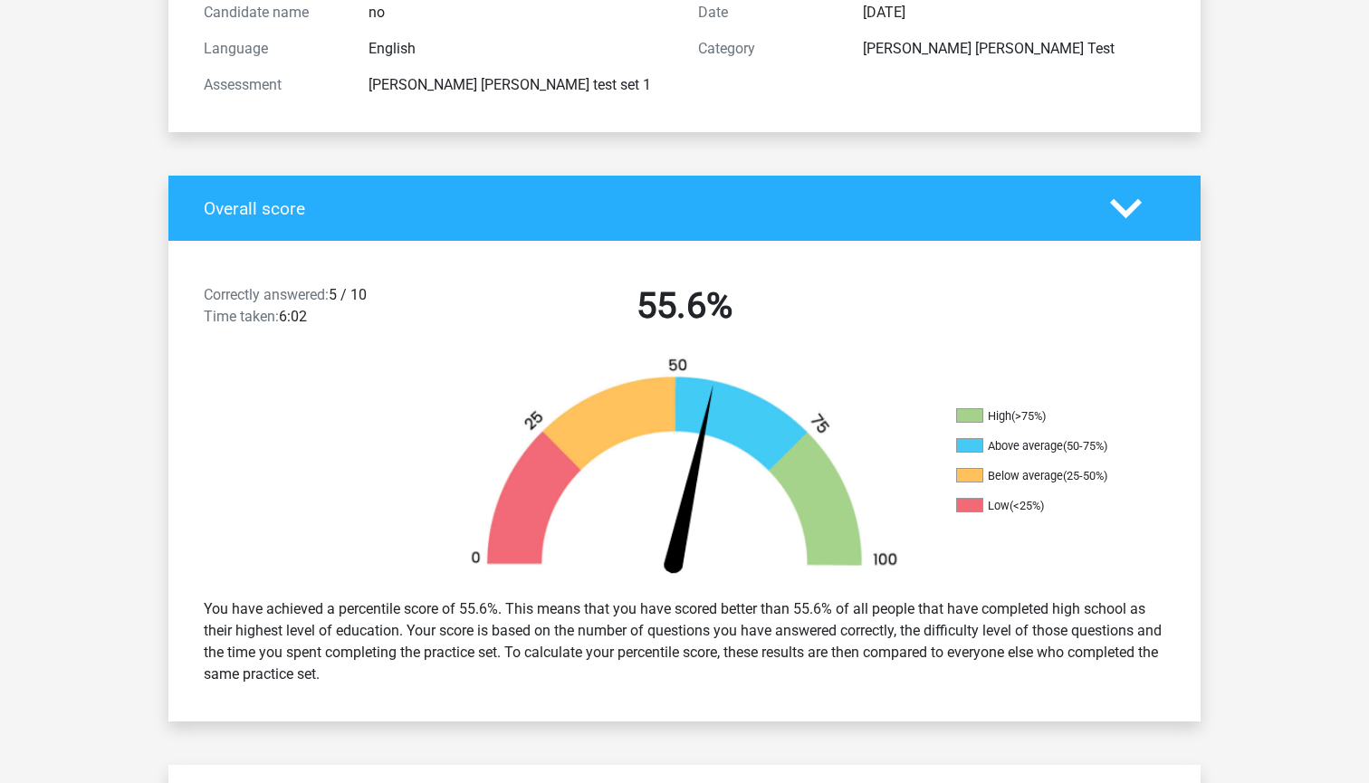
click at [1132, 211] on polygon at bounding box center [1126, 208] width 32 height 20
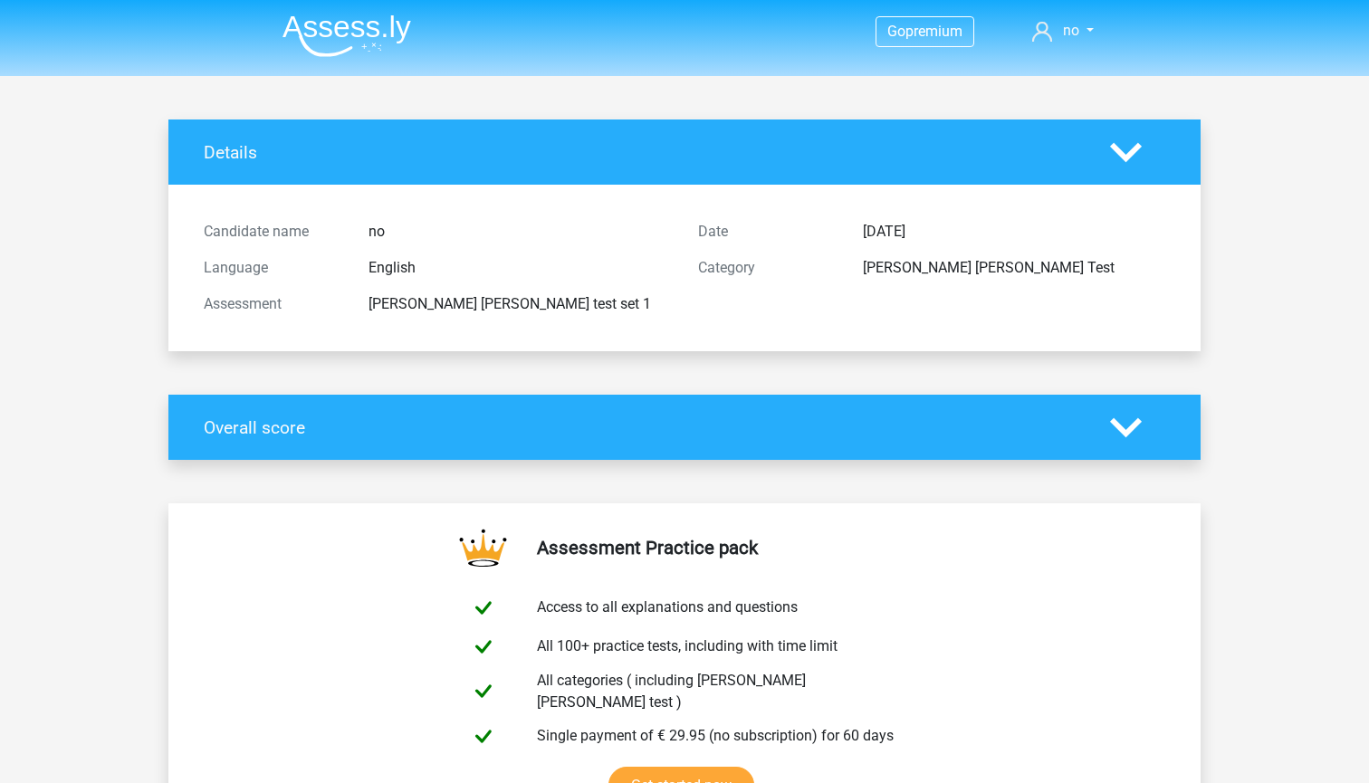
scroll to position [0, 0]
